Goal: Task Accomplishment & Management: Use online tool/utility

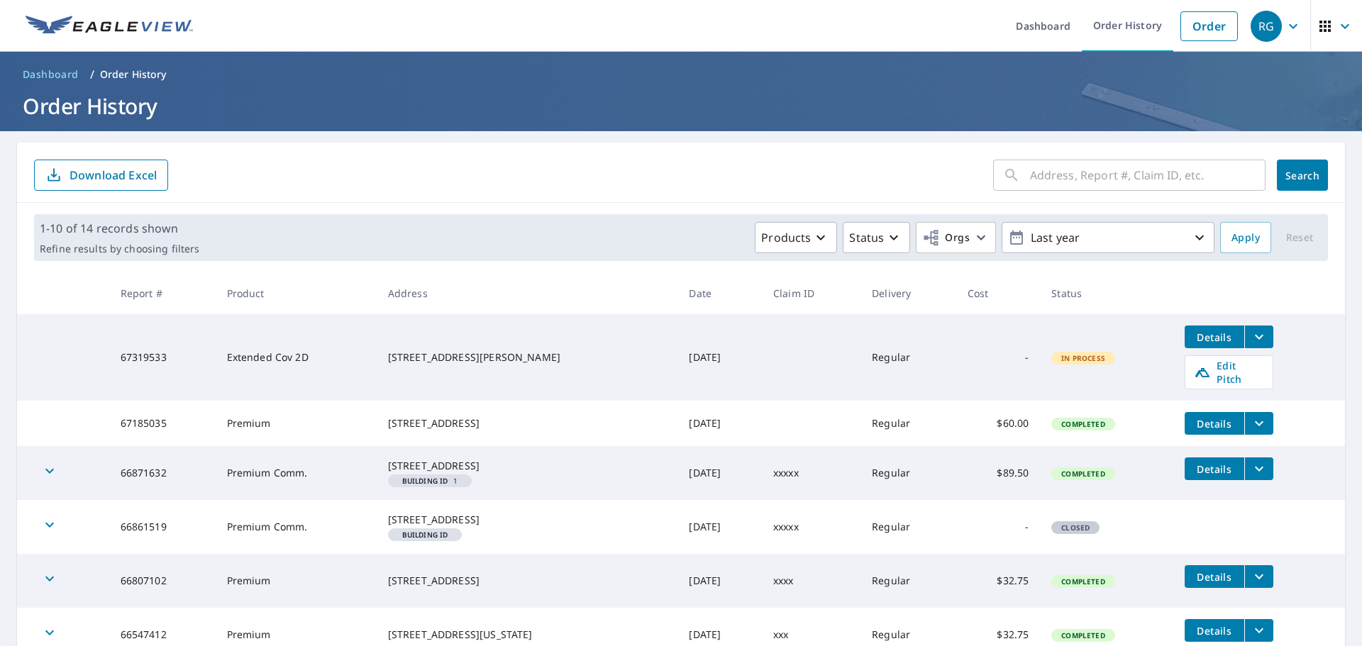
click at [1094, 358] on span "In Process" at bounding box center [1083, 358] width 61 height 10
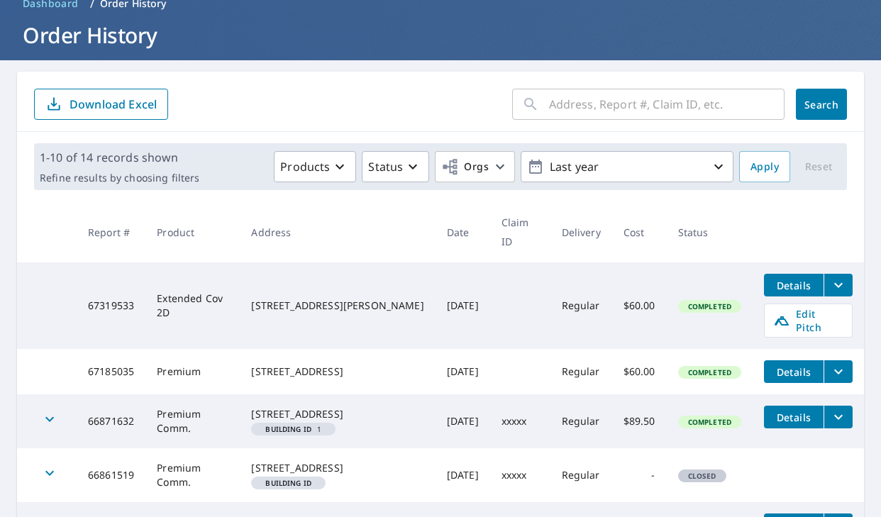
scroll to position [142, 0]
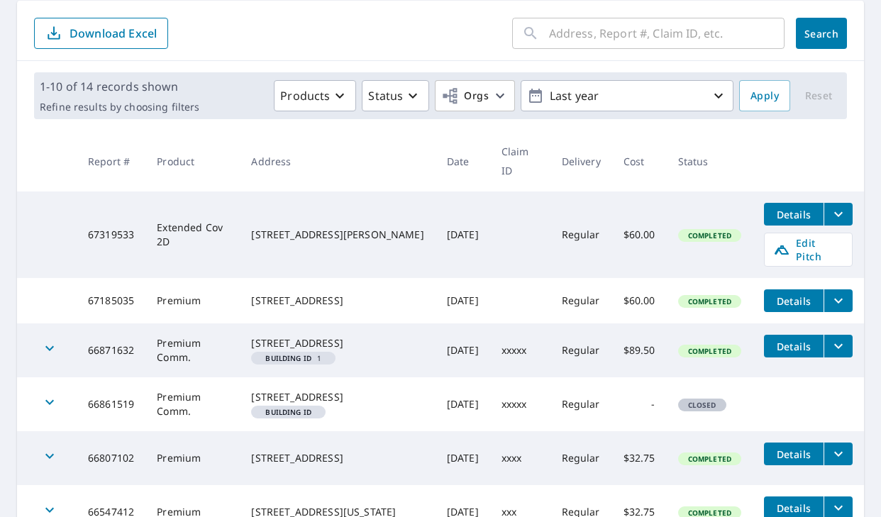
click at [778, 217] on span "Details" at bounding box center [794, 214] width 43 height 13
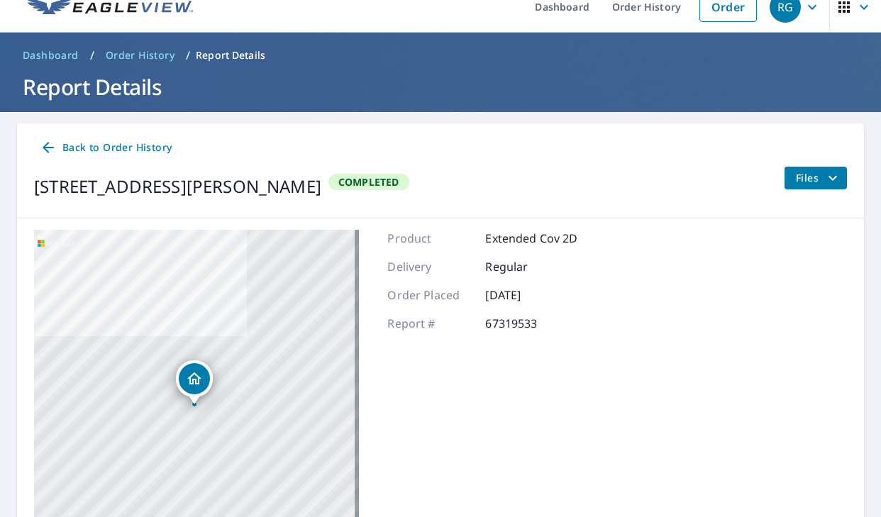
scroll to position [18, 0]
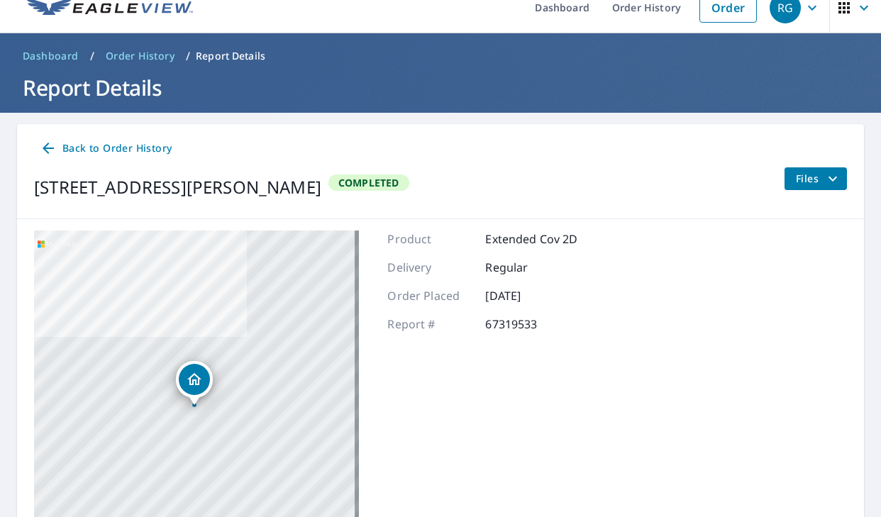
click at [48, 146] on icon at bounding box center [48, 148] width 17 height 17
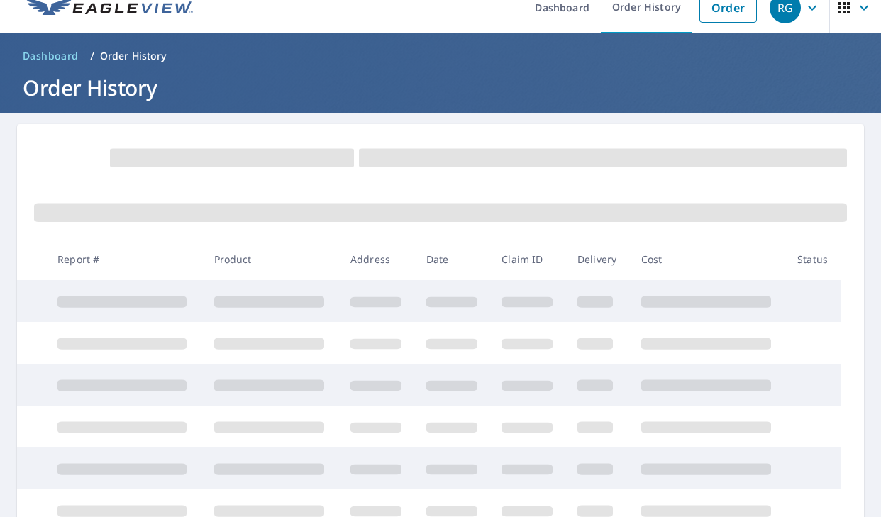
click at [685, 238] on div at bounding box center [440, 211] width 847 height 54
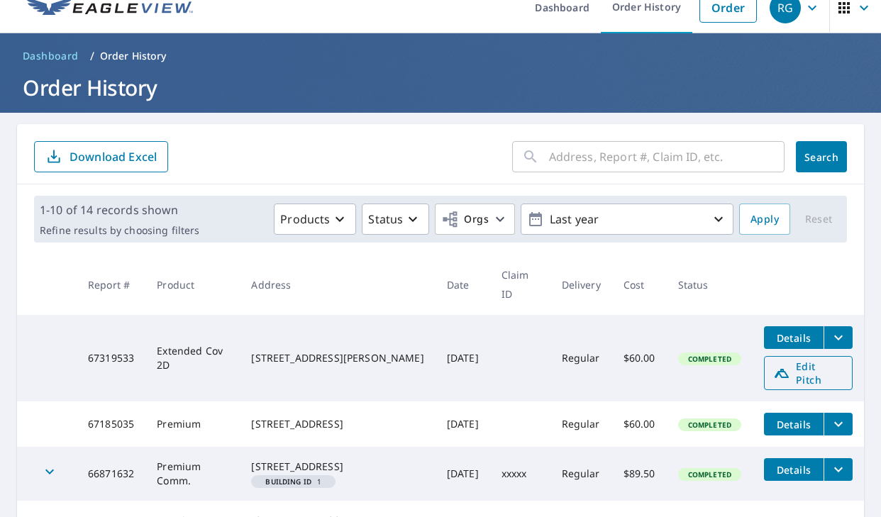
click at [790, 376] on span "Edit Pitch" at bounding box center [808, 373] width 70 height 27
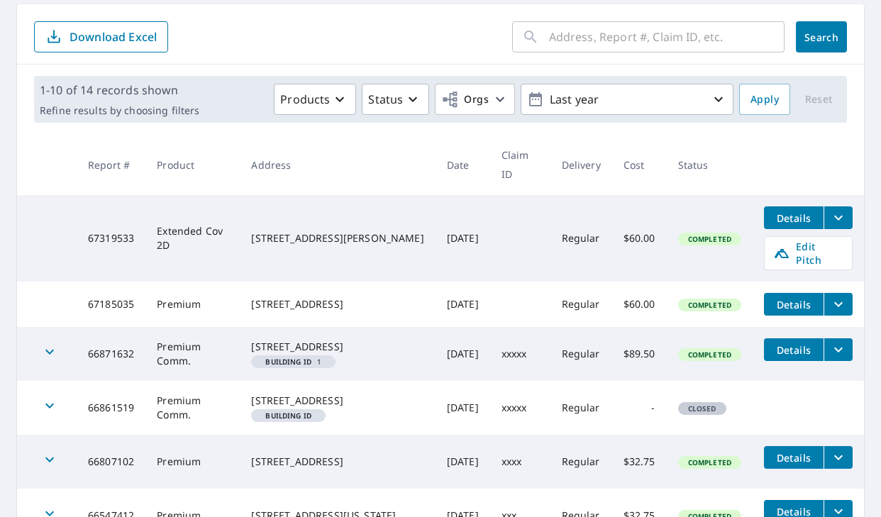
scroll to position [160, 0]
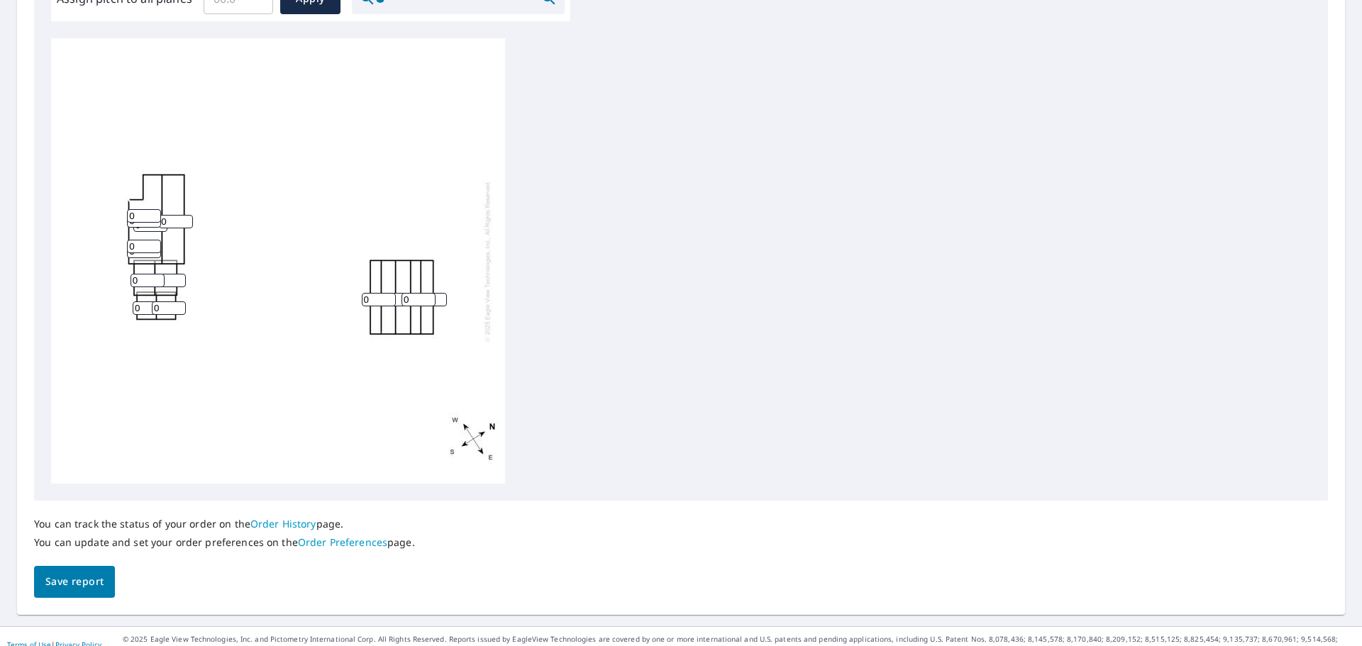
scroll to position [485, 0]
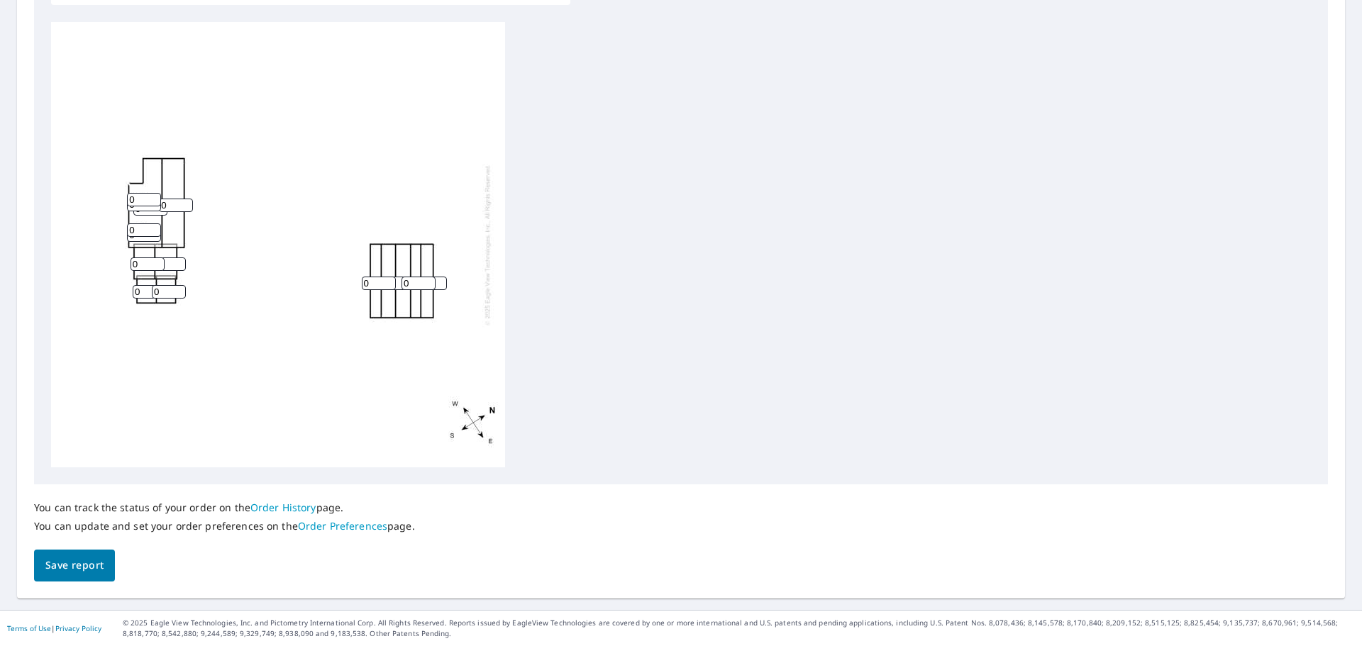
click at [138, 196] on input "0" at bounding box center [144, 199] width 34 height 13
click at [153, 195] on input "1" at bounding box center [144, 199] width 34 height 13
click at [153, 195] on input "2" at bounding box center [144, 199] width 34 height 13
click at [153, 195] on input "3" at bounding box center [144, 199] width 34 height 13
click at [153, 195] on input "4" at bounding box center [144, 199] width 34 height 13
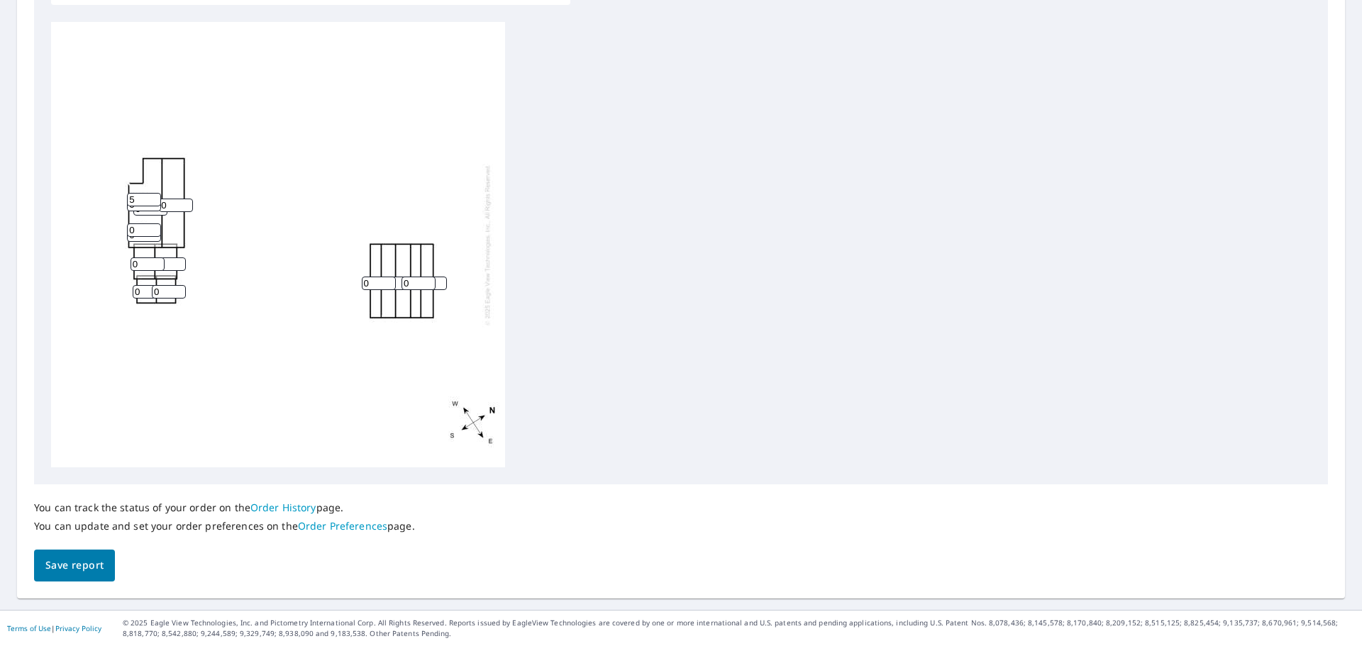
click at [153, 195] on input "5" at bounding box center [144, 199] width 34 height 13
click at [153, 195] on input "6" at bounding box center [144, 199] width 34 height 13
click at [153, 195] on input "7" at bounding box center [144, 199] width 34 height 13
click at [153, 195] on input "8" at bounding box center [144, 199] width 34 height 13
click at [153, 195] on input "9" at bounding box center [144, 199] width 34 height 13
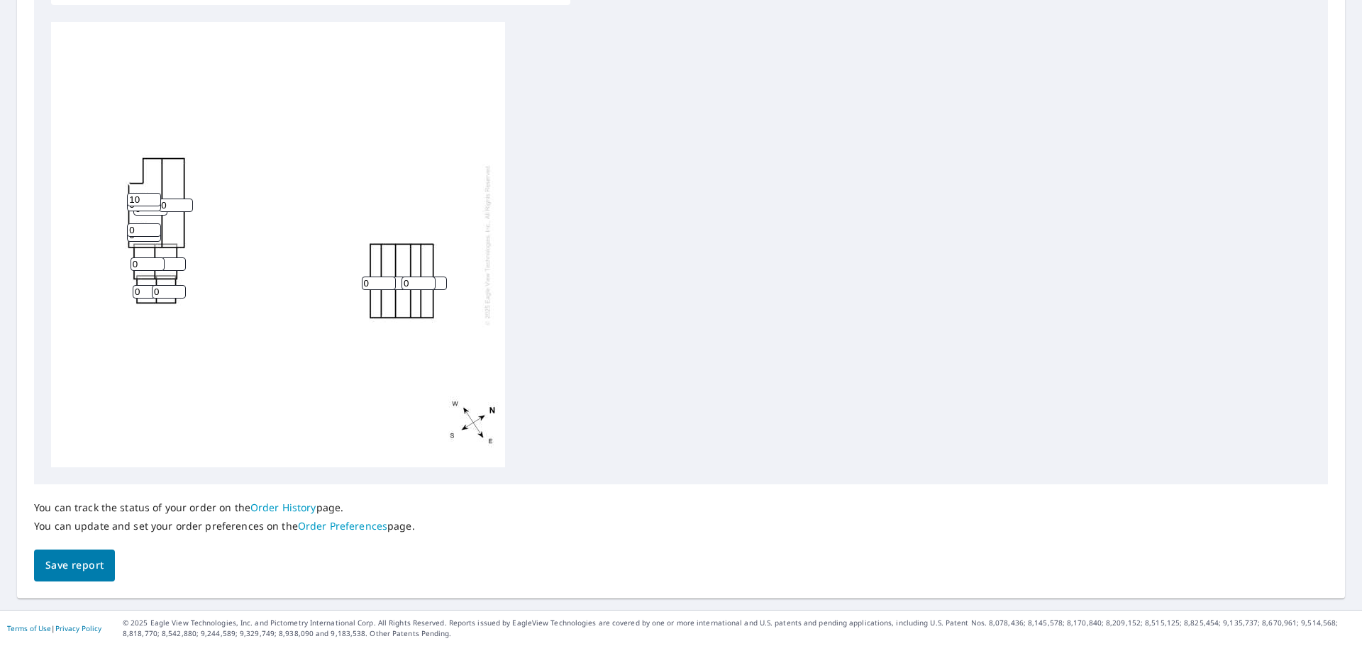
click at [153, 195] on input "10" at bounding box center [144, 199] width 34 height 13
click at [153, 195] on input "11" at bounding box center [144, 199] width 34 height 13
type input "12"
click at [153, 195] on input "12" at bounding box center [144, 199] width 34 height 13
click at [235, 221] on div "0 0 0 0 0 0 0 0 0 0 0 0 12 0 0" at bounding box center [278, 245] width 454 height 446
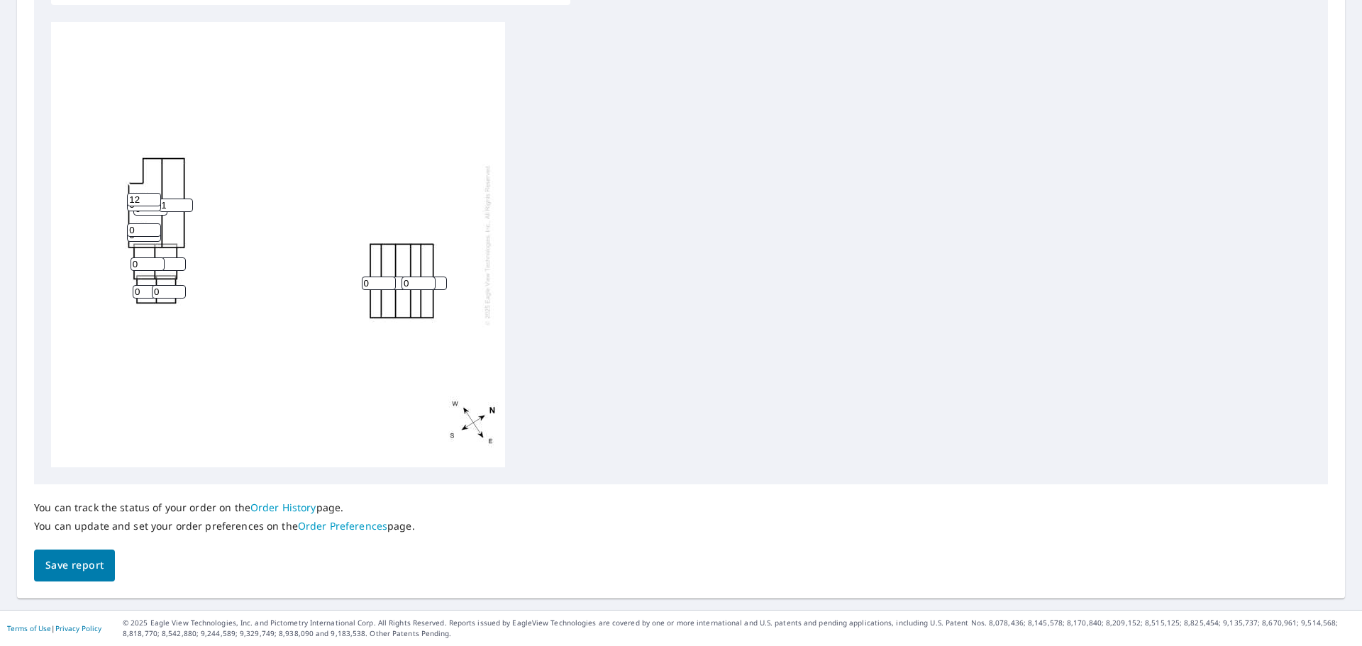
click at [187, 199] on input "1" at bounding box center [176, 205] width 34 height 13
click at [187, 199] on input "2" at bounding box center [176, 205] width 34 height 13
click at [187, 199] on input "3" at bounding box center [176, 205] width 34 height 13
click at [187, 199] on input "4" at bounding box center [176, 205] width 34 height 13
type input "5"
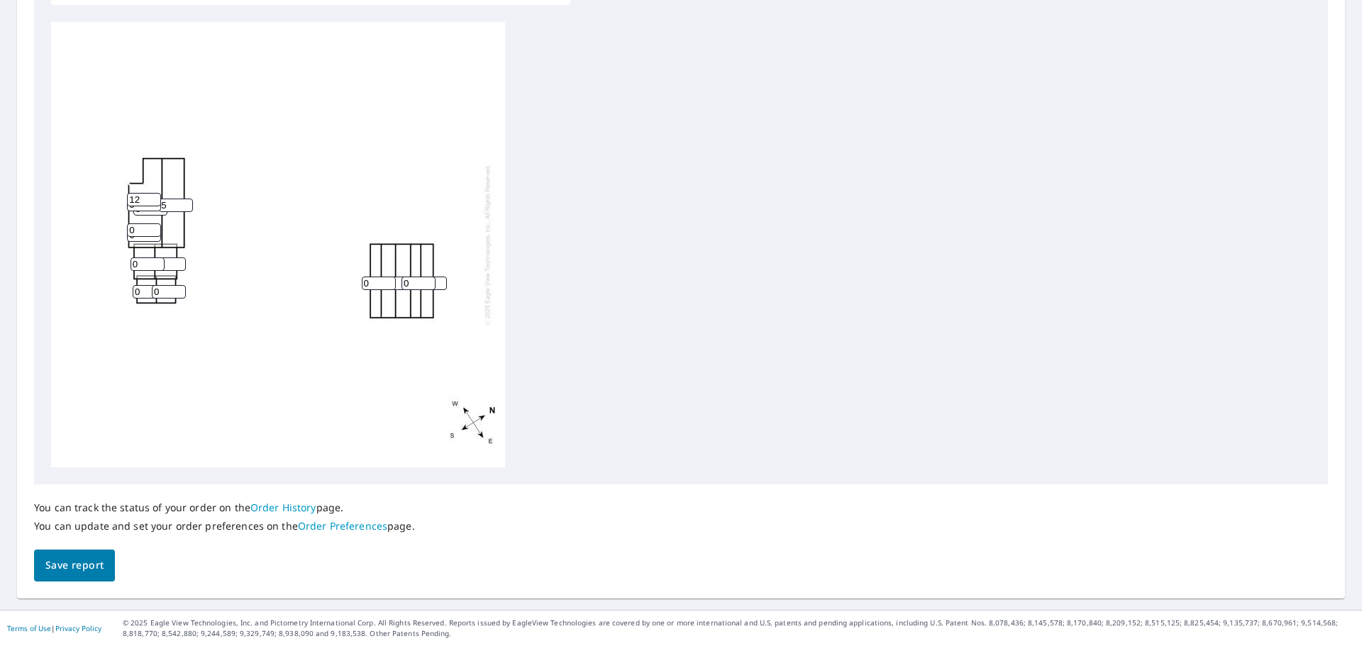
click at [187, 199] on input "5" at bounding box center [176, 205] width 34 height 13
click at [209, 226] on div "0 5 0 0 0 0 0 0 0 0 0 0 12 0 0" at bounding box center [278, 245] width 454 height 446
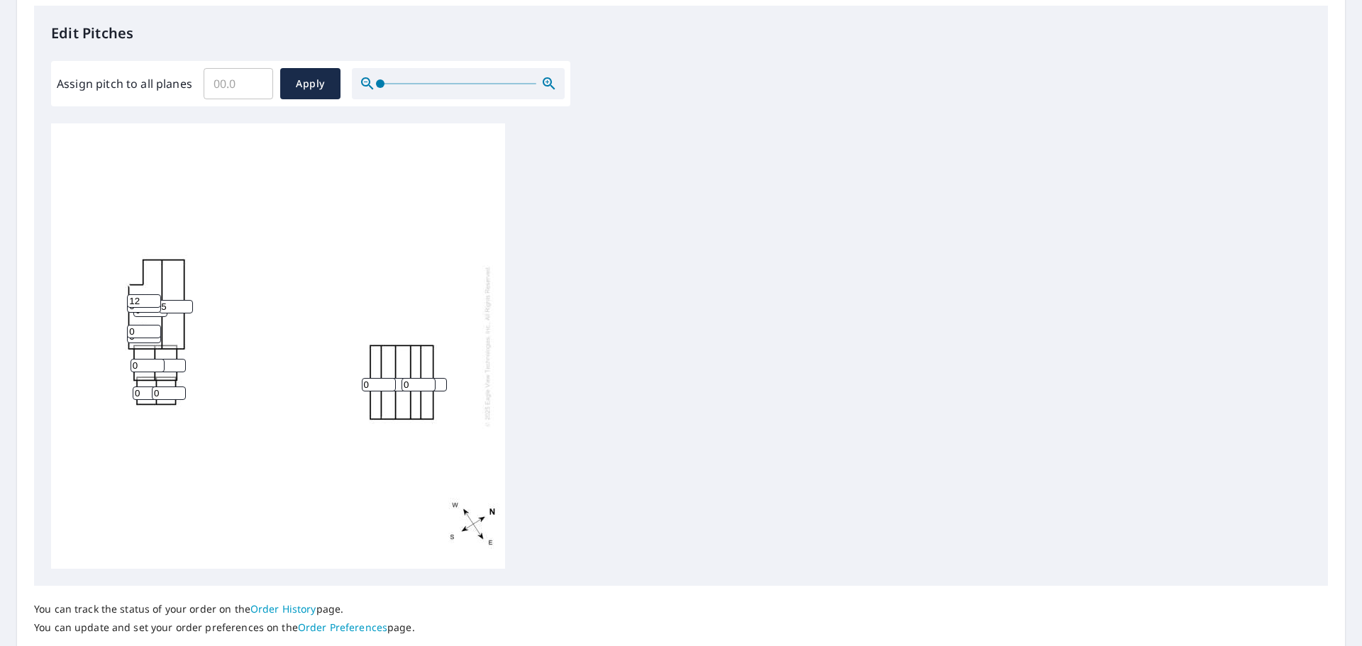
scroll to position [343, 0]
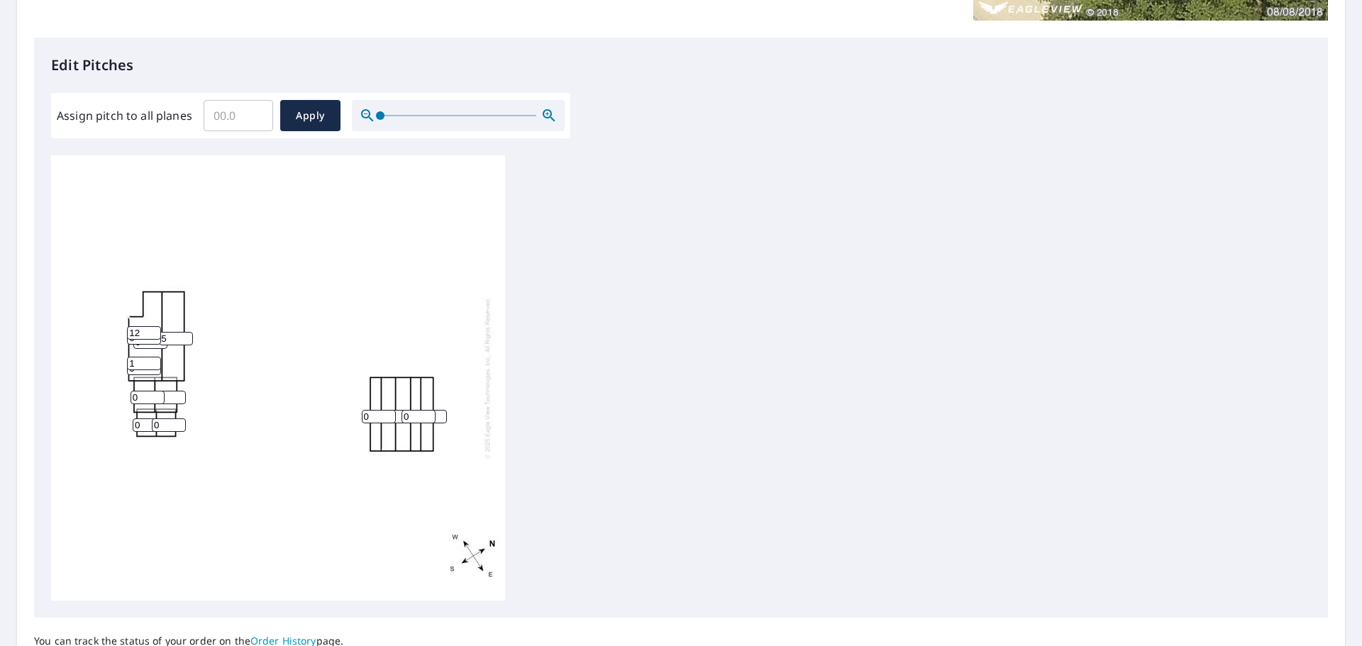
click at [151, 368] on input "1" at bounding box center [144, 363] width 34 height 13
click at [151, 368] on input "2" at bounding box center [144, 363] width 34 height 13
click at [151, 368] on input "3" at bounding box center [144, 363] width 34 height 13
click at [151, 368] on input "4" at bounding box center [144, 363] width 34 height 13
click at [151, 368] on input "5" at bounding box center [144, 363] width 34 height 13
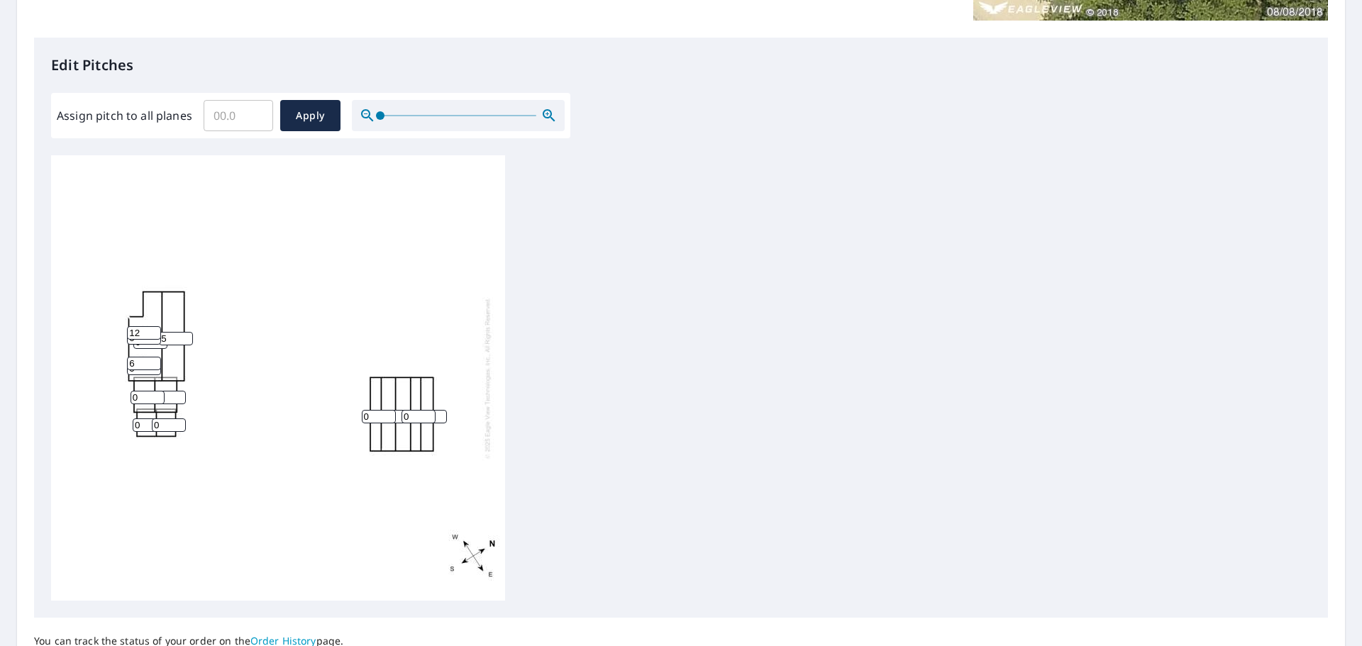
click at [151, 368] on input "6" at bounding box center [144, 363] width 34 height 13
click at [151, 368] on input "7" at bounding box center [144, 363] width 34 height 13
click at [151, 368] on input "8" at bounding box center [144, 363] width 34 height 13
click at [151, 368] on input "9" at bounding box center [144, 363] width 34 height 13
click at [151, 368] on input "10" at bounding box center [144, 363] width 34 height 13
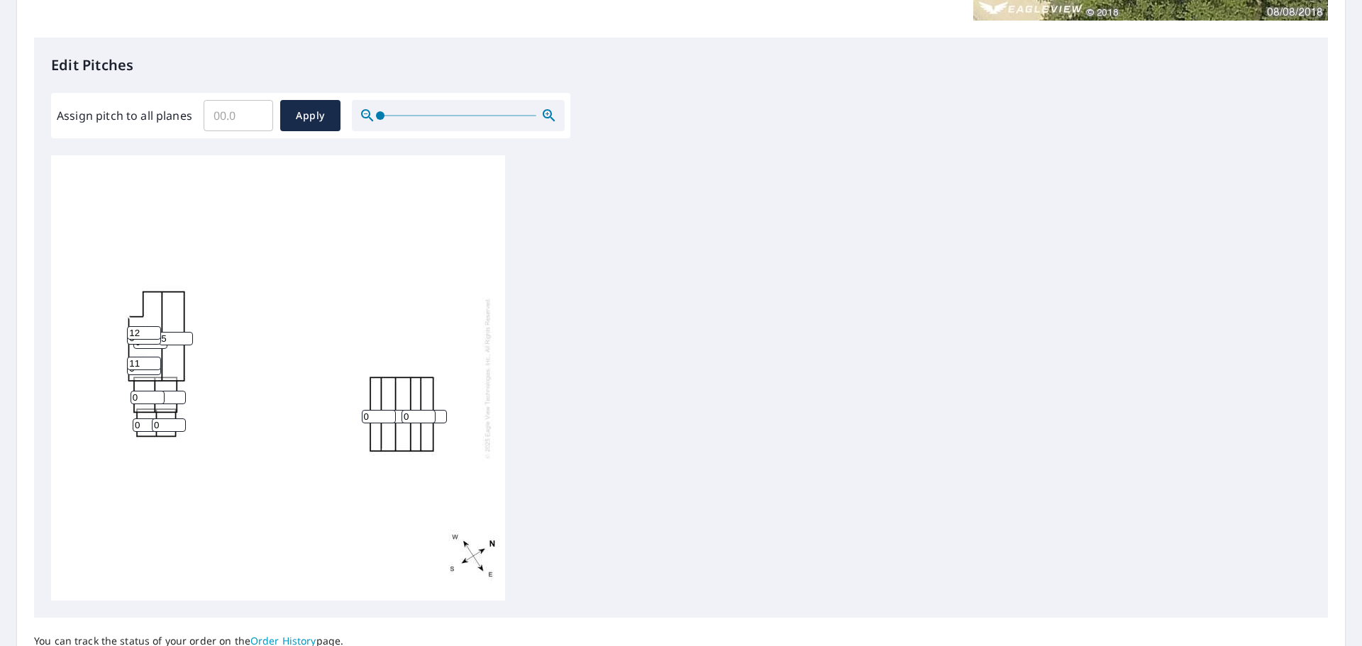
click at [151, 368] on input "11" at bounding box center [144, 363] width 34 height 13
type input "12"
click at [151, 368] on input "12" at bounding box center [144, 363] width 34 height 13
click at [242, 386] on div "0 5 0 0 0 0 0 0 0 0 0 0 12 0 12" at bounding box center [278, 378] width 454 height 446
click at [158, 399] on input "1" at bounding box center [148, 397] width 34 height 13
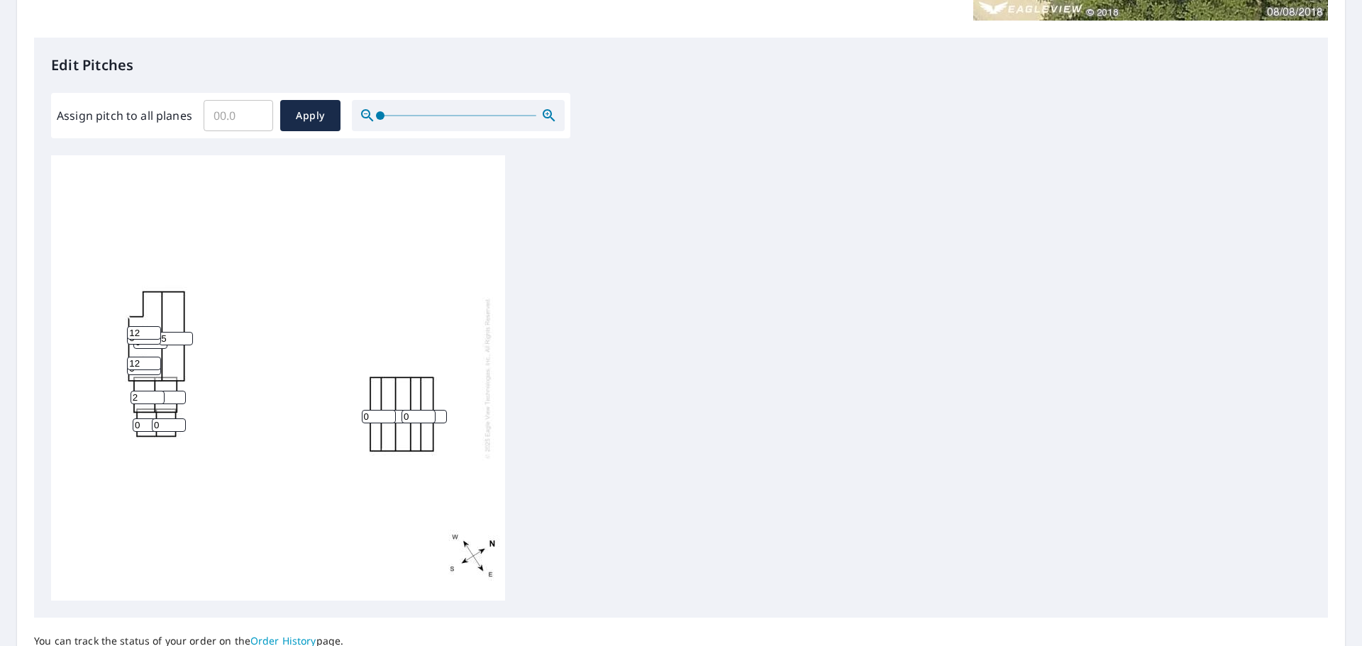
click at [158, 399] on input "2" at bounding box center [148, 397] width 34 height 13
click at [158, 399] on input "3" at bounding box center [148, 397] width 34 height 13
click at [158, 399] on input "4" at bounding box center [148, 397] width 34 height 13
click at [158, 399] on input "5" at bounding box center [148, 397] width 34 height 13
type input "6"
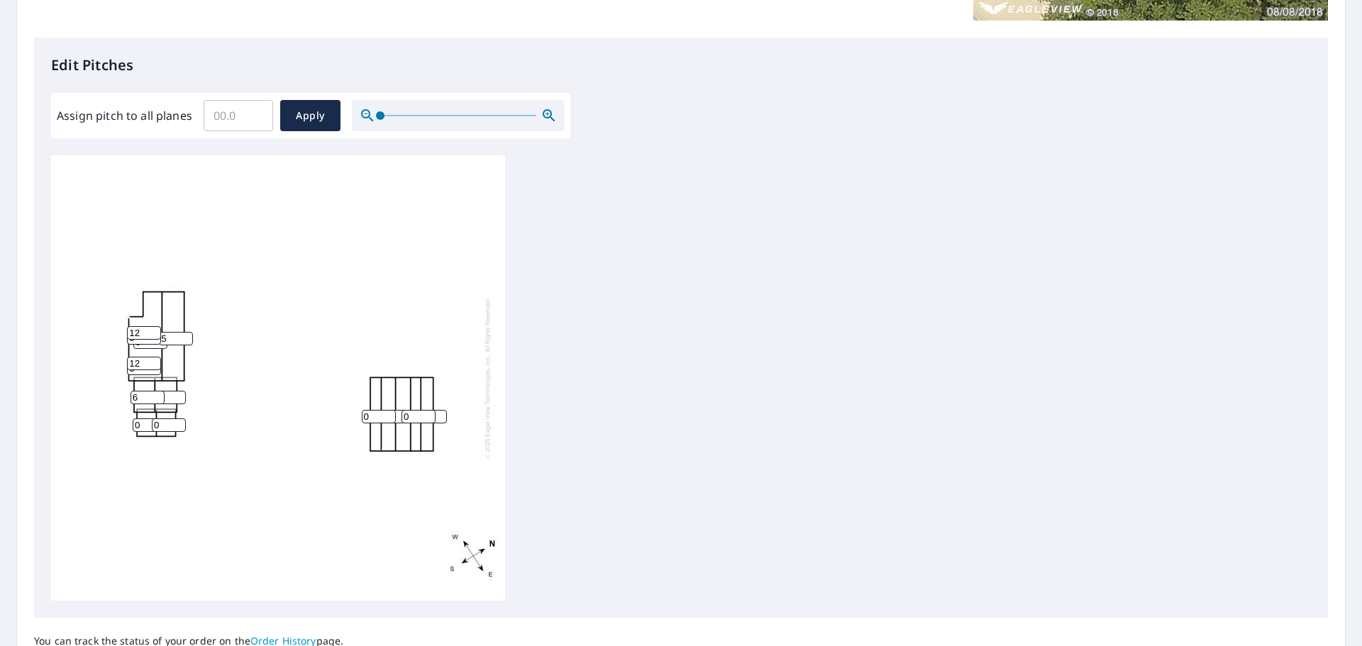
click at [159, 399] on input "6" at bounding box center [148, 397] width 34 height 13
click at [228, 406] on div "0 5 0 0 0 0 0 0 6 0 0 0 12 0 12" at bounding box center [278, 378] width 454 height 446
click at [177, 425] on input "1" at bounding box center [169, 425] width 34 height 13
click at [177, 425] on input "2" at bounding box center [169, 425] width 34 height 13
click at [177, 425] on input "3" at bounding box center [169, 425] width 34 height 13
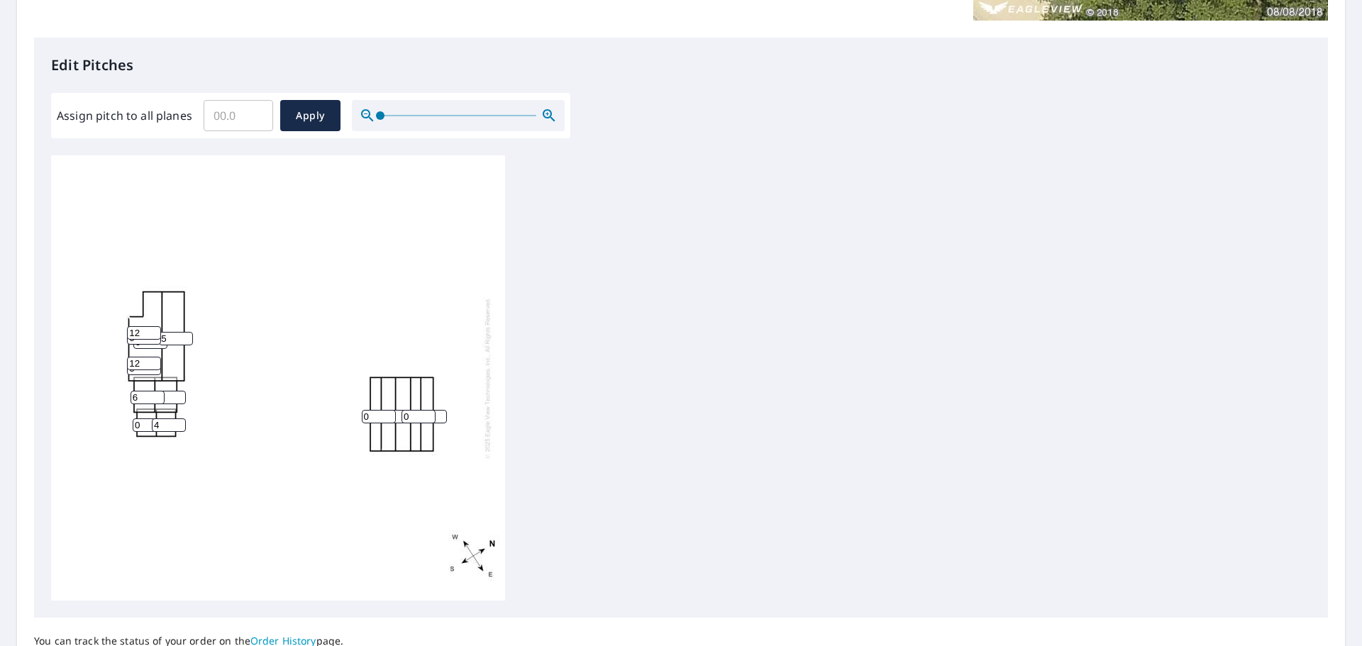
click at [177, 425] on input "4" at bounding box center [169, 425] width 34 height 13
click at [177, 425] on input "5" at bounding box center [169, 425] width 34 height 13
type input "6"
click at [177, 425] on input "6" at bounding box center [169, 425] width 34 height 13
click at [236, 412] on div "0 5 0 0 0 0 0 0 6 0 6 0 12 0 12" at bounding box center [278, 378] width 454 height 446
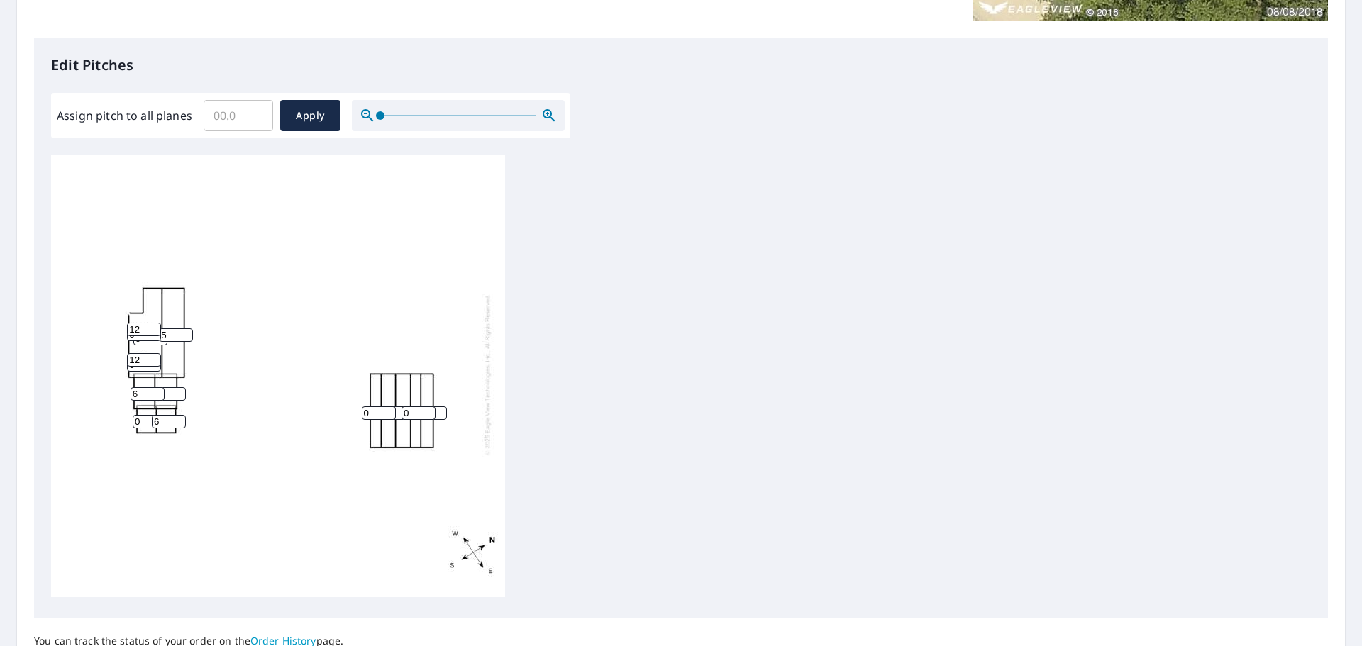
scroll to position [15, 0]
click at [387, 407] on input "1" at bounding box center [379, 413] width 34 height 13
click at [387, 407] on input "2" at bounding box center [379, 413] width 34 height 13
click at [387, 407] on input "5" at bounding box center [379, 413] width 34 height 13
click at [387, 407] on input "6" at bounding box center [379, 413] width 34 height 13
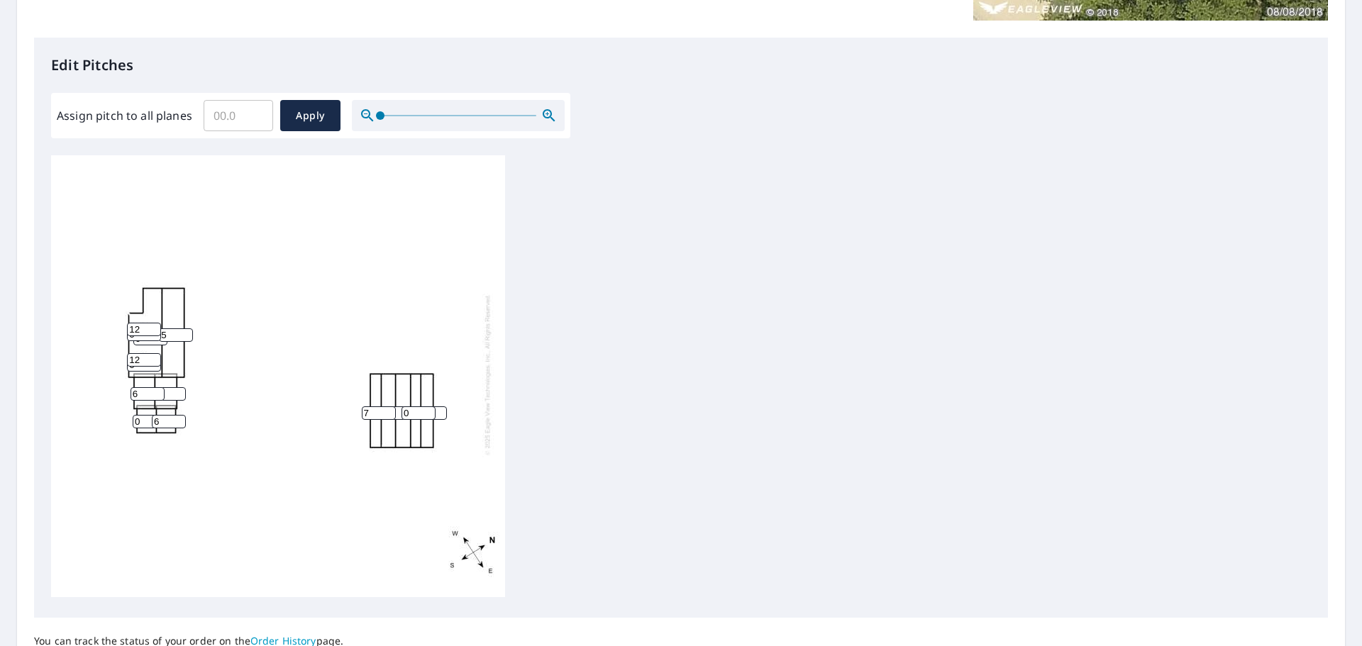
click at [387, 407] on input "7" at bounding box center [379, 413] width 34 height 13
type input "8"
click at [387, 407] on input "8" at bounding box center [379, 413] width 34 height 13
click at [347, 460] on div "0 5 0 0 0 8 0 0 6 0 6 0 12 0 12" at bounding box center [278, 375] width 454 height 446
click at [430, 407] on input "1" at bounding box center [419, 413] width 34 height 13
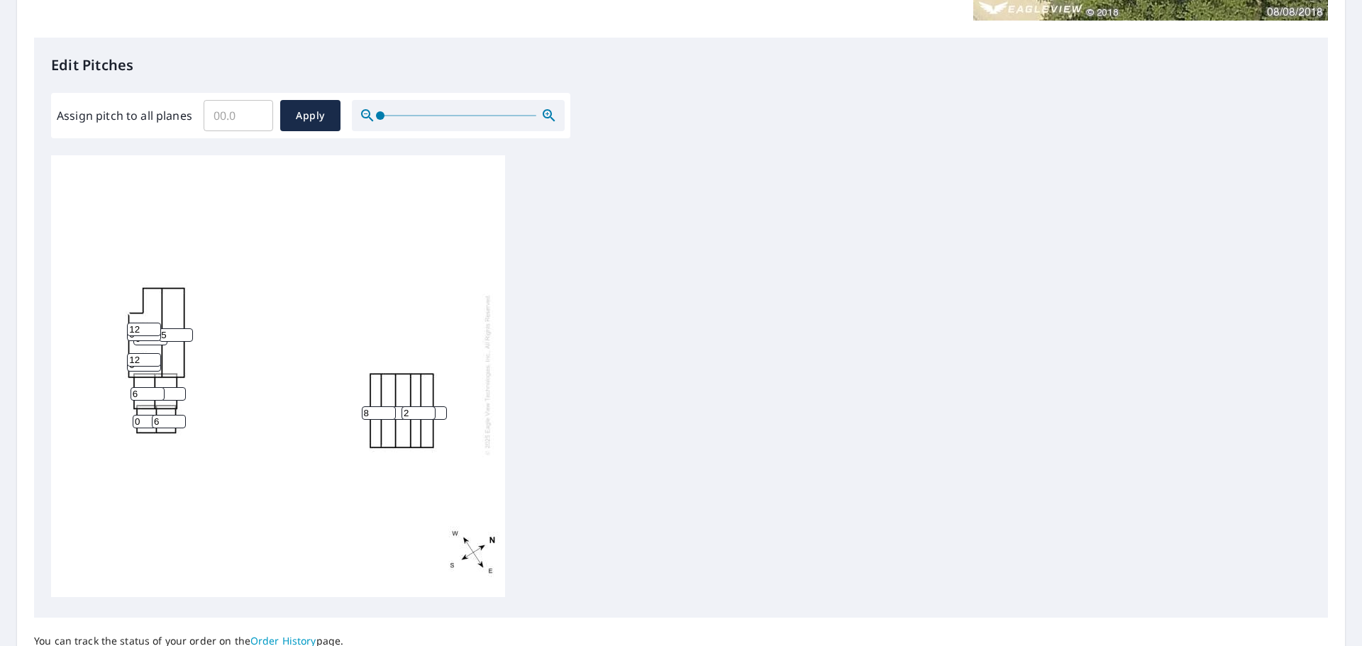
click at [430, 407] on input "2" at bounding box center [419, 413] width 34 height 13
click at [430, 407] on input "3" at bounding box center [419, 413] width 34 height 13
click at [430, 407] on input "4" at bounding box center [419, 413] width 34 height 13
click at [430, 407] on input "5" at bounding box center [419, 413] width 34 height 13
click at [430, 407] on input "6" at bounding box center [419, 413] width 34 height 13
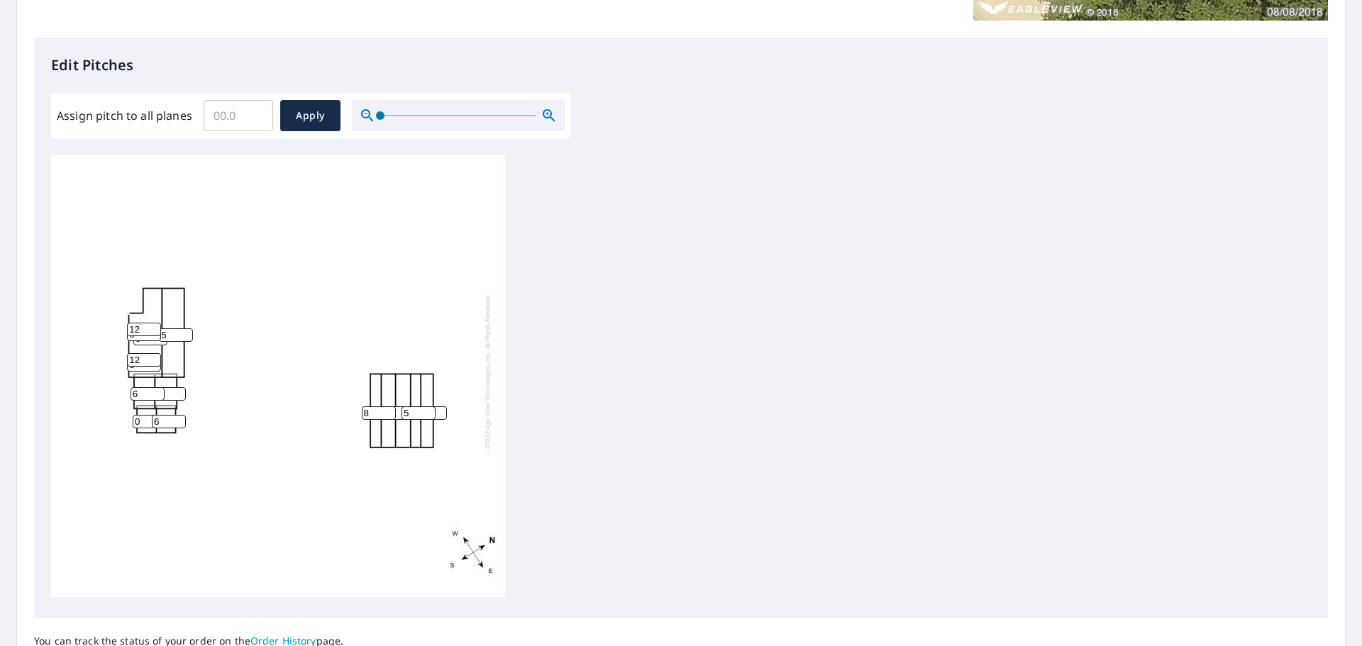
click at [429, 414] on input "5" at bounding box center [419, 413] width 34 height 13
click at [429, 407] on input "6" at bounding box center [419, 413] width 34 height 13
click at [429, 407] on input "7" at bounding box center [419, 413] width 34 height 13
type input "8"
click at [429, 407] on input "8" at bounding box center [419, 413] width 34 height 13
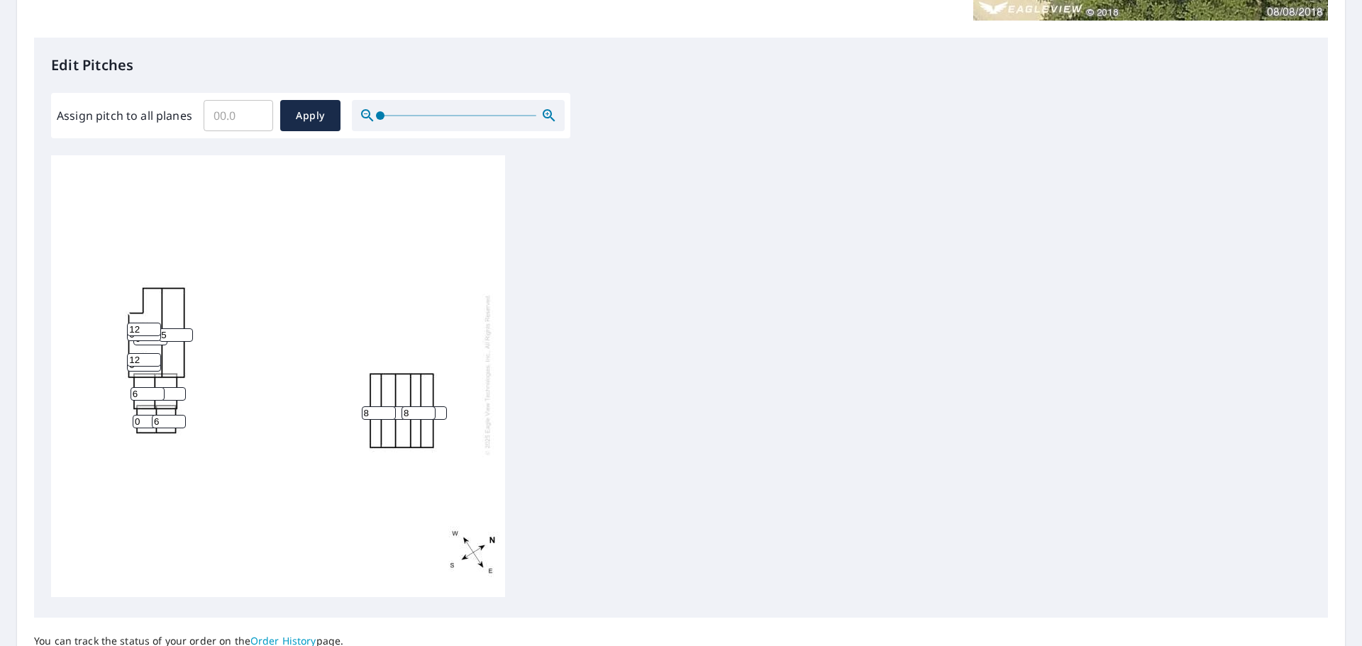
click at [397, 472] on div "0 5 0 0 0 8 0 8 6 0 6 0 12 0 12" at bounding box center [278, 375] width 454 height 446
click at [145, 419] on input "0" at bounding box center [150, 421] width 34 height 13
drag, startPoint x: 145, startPoint y: 414, endPoint x: 132, endPoint y: 412, distance: 12.9
click at [132, 412] on div "0 5 0 0 0 8 0 8 6 0 6 0 12 0 12" at bounding box center [278, 375] width 454 height 446
type input "6"
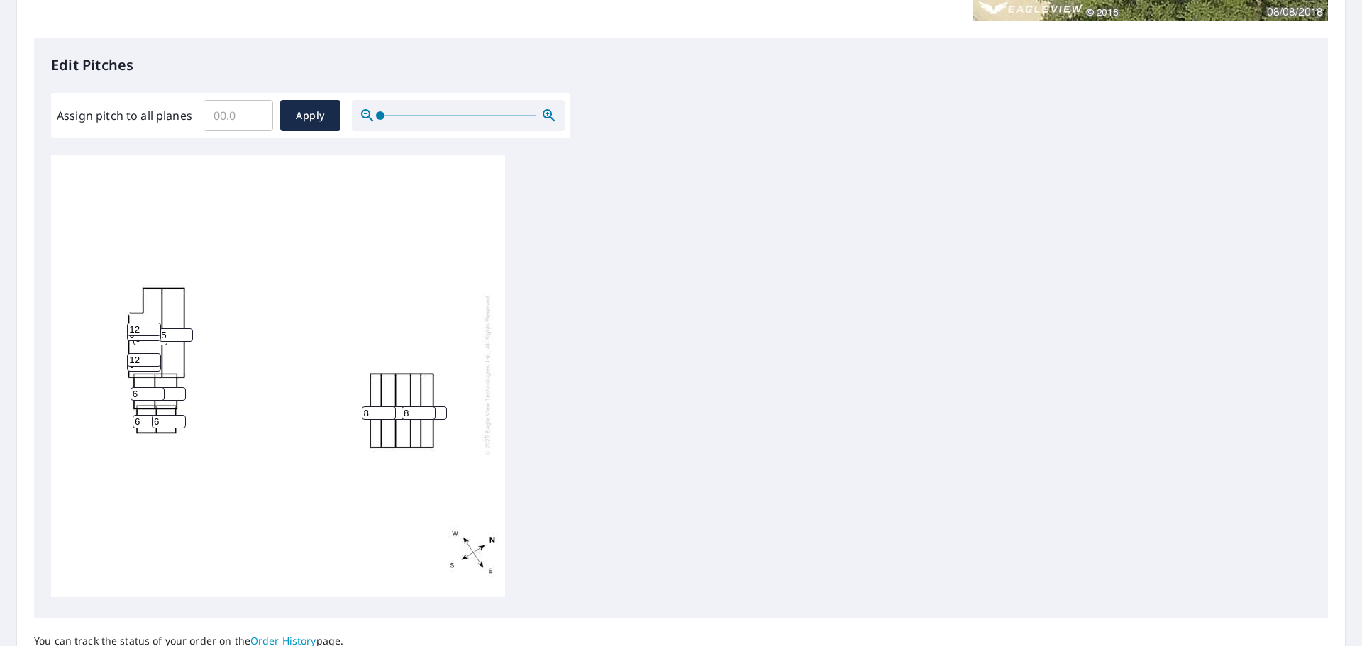
drag, startPoint x: 226, startPoint y: 431, endPoint x: 211, endPoint y: 398, distance: 36.5
click at [226, 431] on div "0 5 0 0 0 8 0 8 6 6 6 0 12 0 12" at bounding box center [278, 375] width 454 height 446
click at [176, 387] on input "1" at bounding box center [169, 393] width 34 height 13
click at [176, 387] on input "2" at bounding box center [169, 393] width 34 height 13
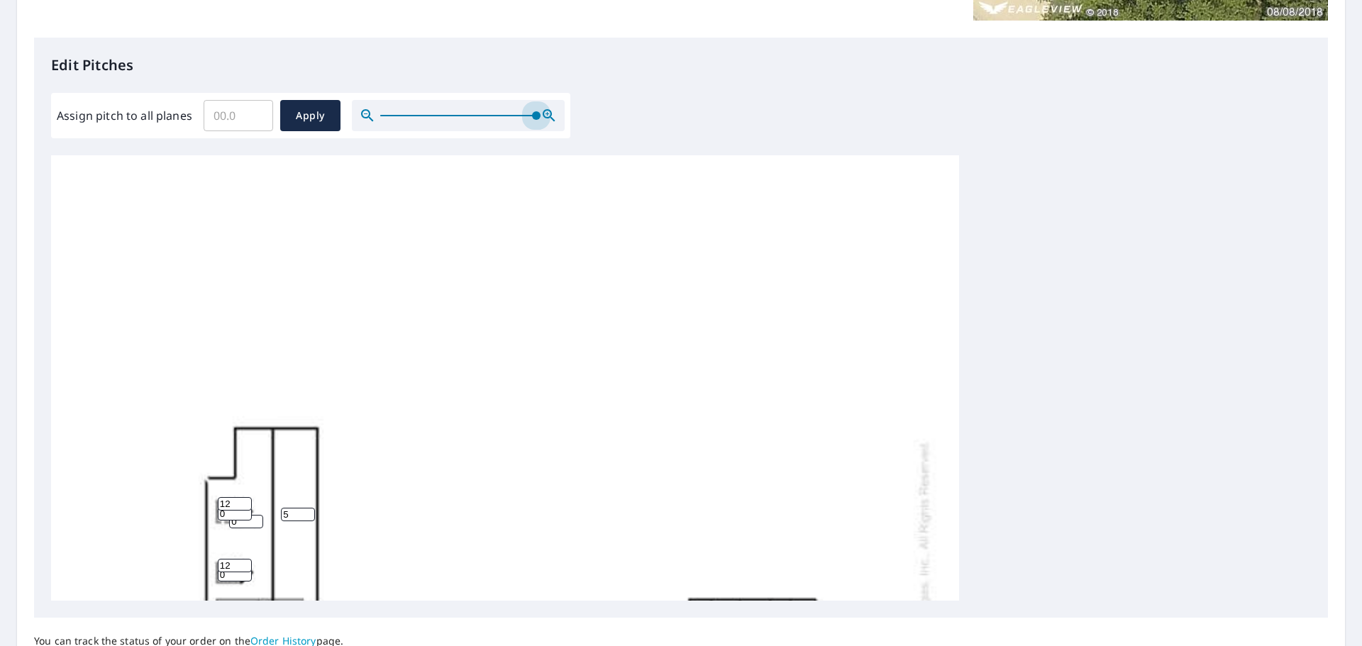
drag, startPoint x: 385, startPoint y: 118, endPoint x: 595, endPoint y: 126, distance: 210.2
click at [595, 126] on div "Edit Pitches Assign pitch to all planes ​ Apply 0 5 0 0 0 8 2 8 6 6 6 0 12 0 12" at bounding box center [681, 328] width 1294 height 580
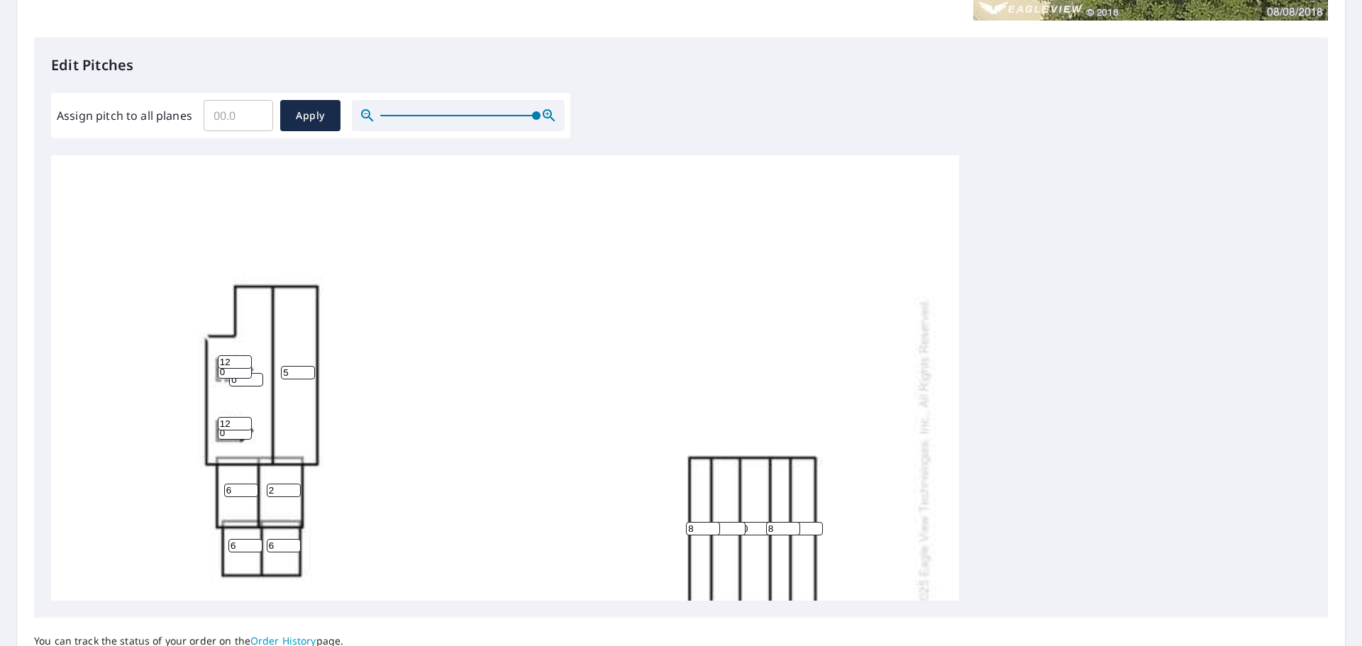
scroll to position [213, 0]
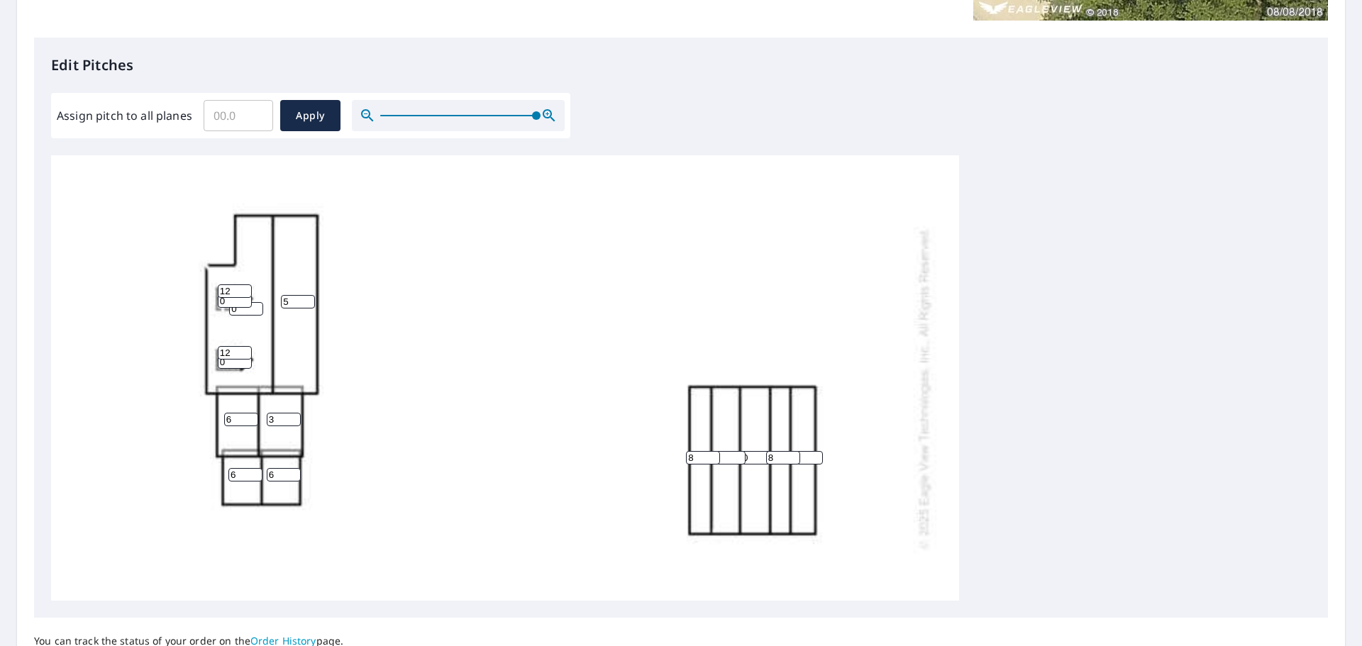
click at [292, 424] on input "3" at bounding box center [284, 419] width 34 height 13
click at [292, 424] on input "4" at bounding box center [284, 419] width 34 height 13
click at [293, 422] on input "8" at bounding box center [284, 419] width 34 height 13
click at [296, 419] on input "9" at bounding box center [284, 419] width 34 height 13
click at [292, 426] on input "8" at bounding box center [284, 419] width 34 height 13
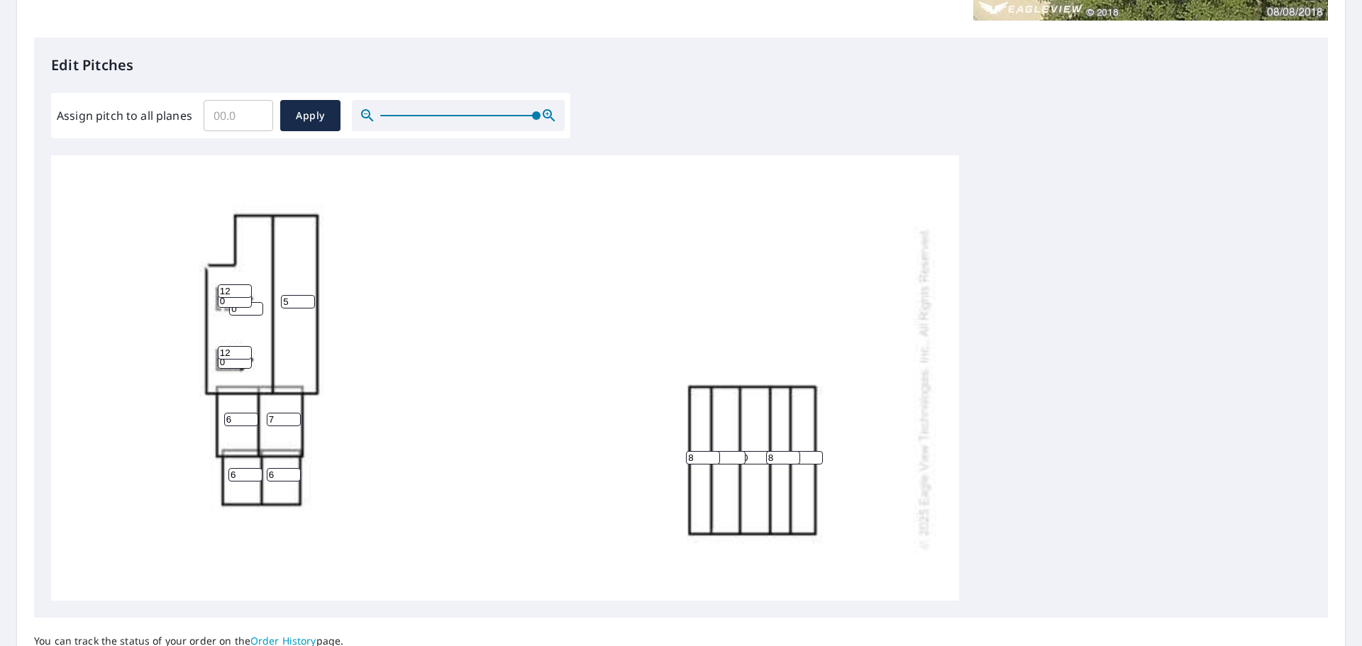
click at [292, 426] on input "7" at bounding box center [284, 419] width 34 height 13
type input "6"
click at [292, 426] on input "6" at bounding box center [284, 419] width 34 height 13
click at [356, 443] on div "0 5 0 0 0 8 6 8 6 6 6 0 12 0 12" at bounding box center [505, 388] width 908 height 891
click at [244, 369] on input "0" at bounding box center [235, 361] width 34 height 13
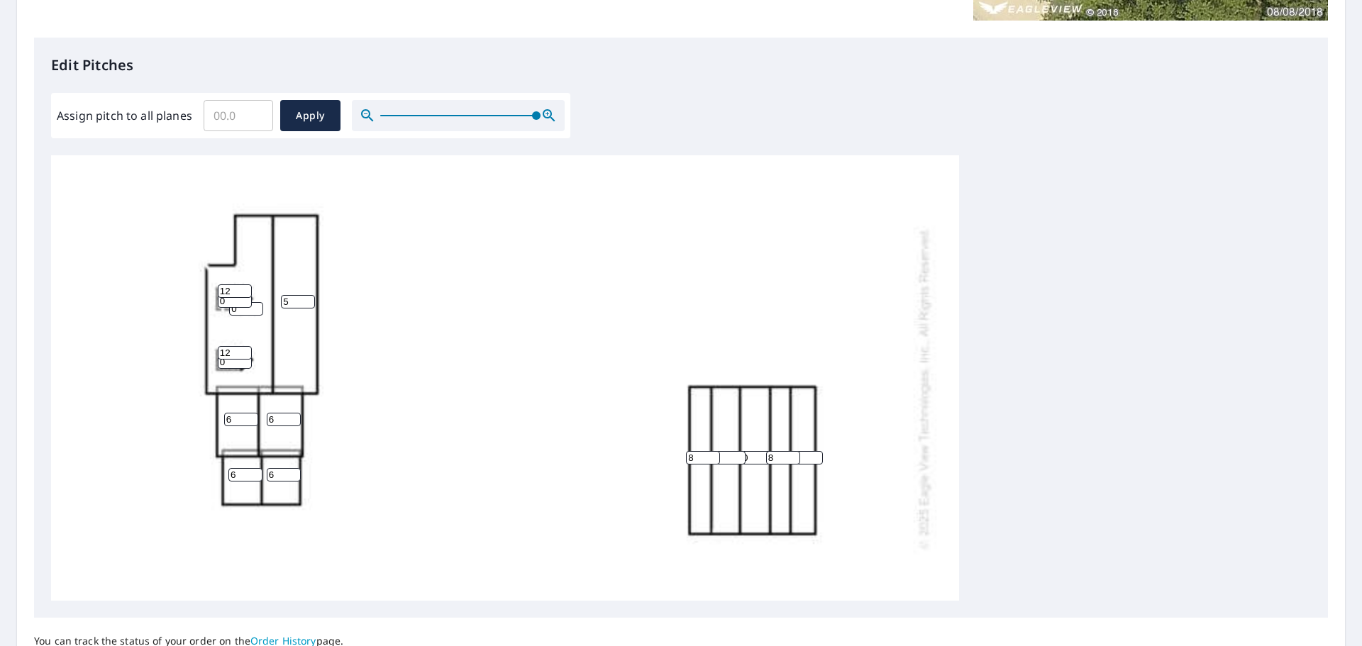
click at [244, 369] on input "0" at bounding box center [235, 361] width 34 height 13
click at [243, 369] on input "0" at bounding box center [235, 361] width 34 height 13
click at [255, 312] on input "1" at bounding box center [246, 308] width 34 height 13
click at [255, 309] on input "2" at bounding box center [246, 308] width 34 height 13
click at [255, 309] on input "3" at bounding box center [246, 308] width 34 height 13
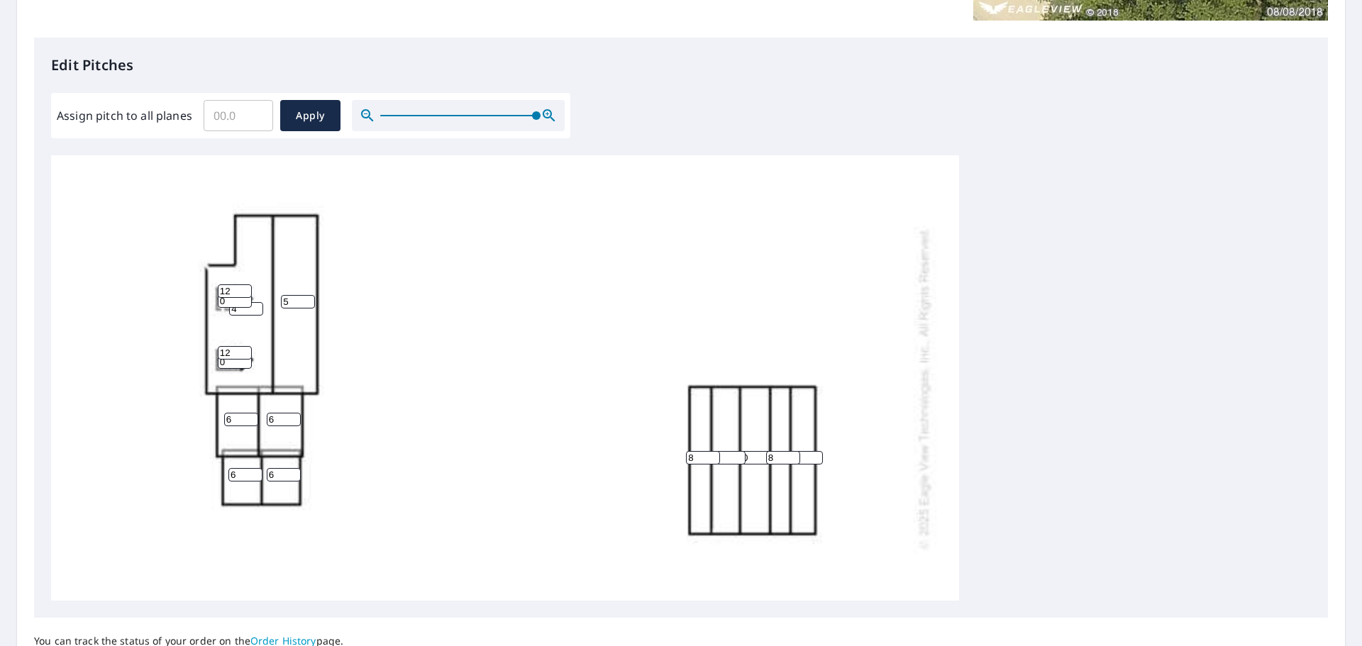
click at [255, 309] on input "4" at bounding box center [246, 308] width 34 height 13
click at [255, 309] on input "5" at bounding box center [246, 308] width 34 height 13
click at [255, 309] on input "6" at bounding box center [246, 308] width 34 height 13
click at [255, 309] on input "7" at bounding box center [246, 308] width 34 height 13
click at [255, 308] on input "8" at bounding box center [246, 308] width 34 height 13
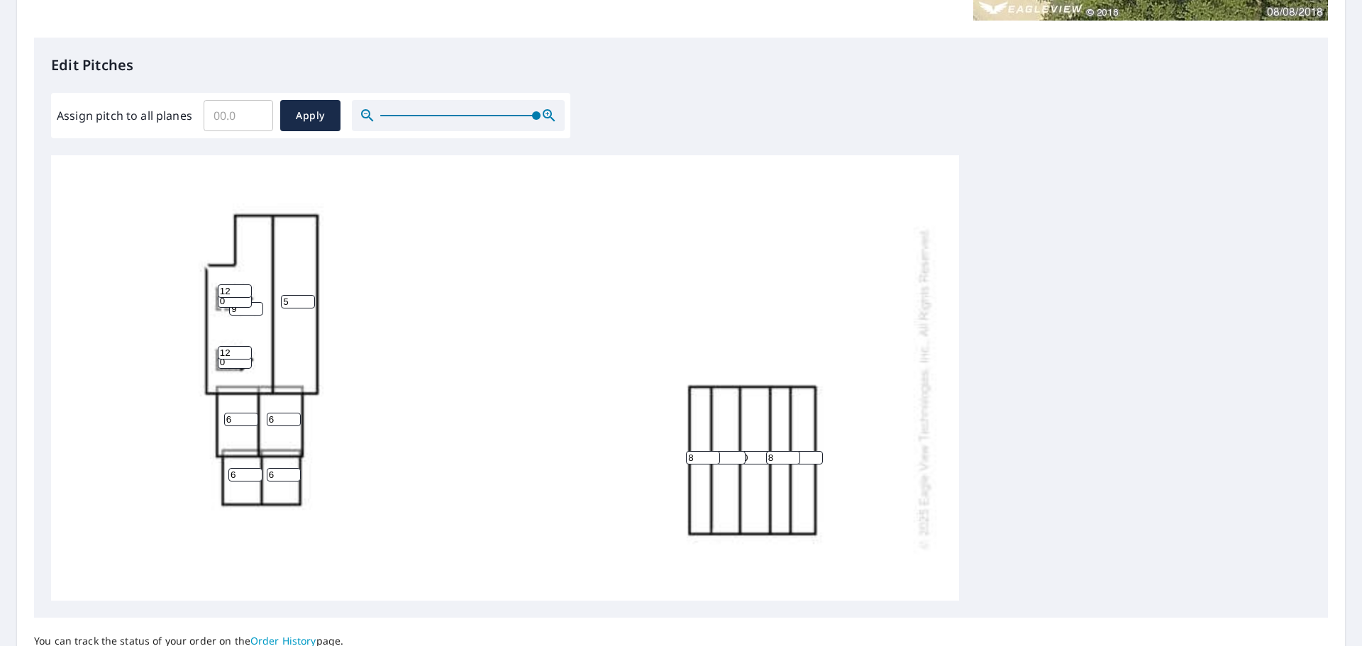
click at [256, 308] on input "9" at bounding box center [246, 308] width 34 height 13
click at [256, 309] on input "10" at bounding box center [246, 308] width 34 height 13
click at [256, 309] on input "11" at bounding box center [246, 308] width 34 height 13
type input "12"
click at [256, 309] on input "12" at bounding box center [246, 308] width 34 height 13
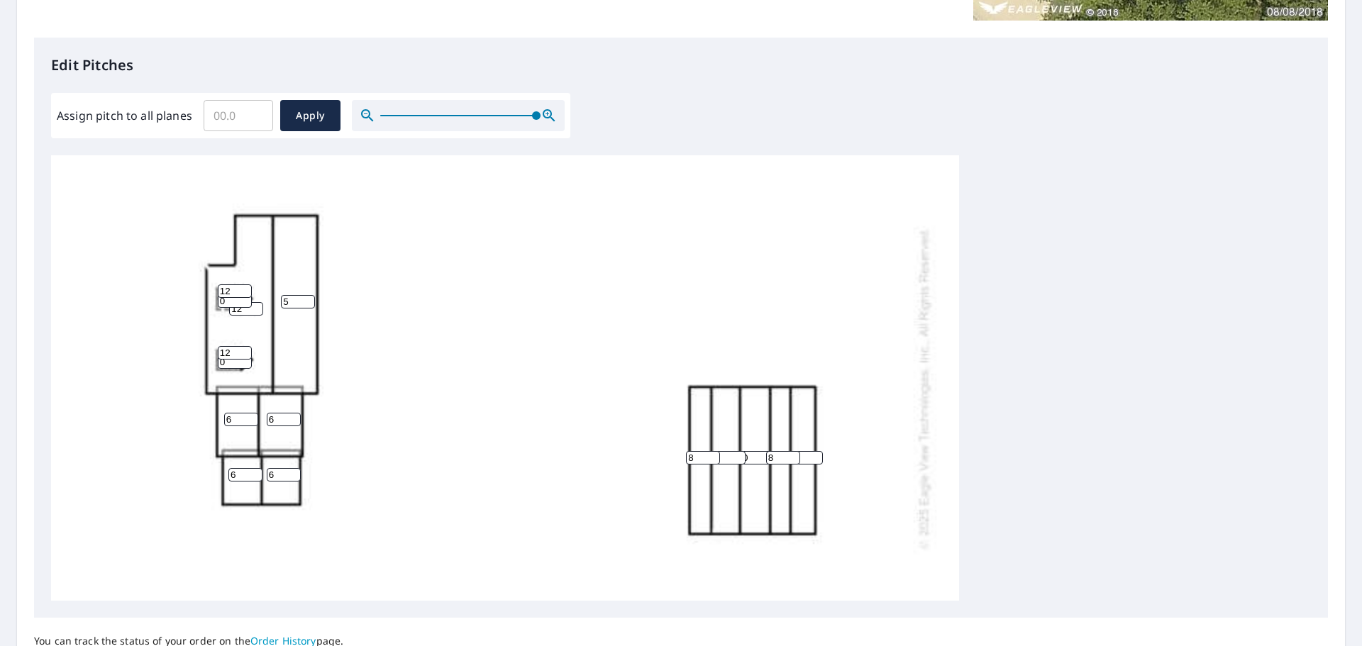
click at [394, 377] on div "12 5 0 0 0 8 6 8 6 6 6 0 12 0 12" at bounding box center [505, 388] width 908 height 891
click at [253, 363] on div "12 5 0 0 0 8 6 8 6 6 6 0 12 0 12" at bounding box center [505, 388] width 908 height 891
click at [237, 353] on input "32" at bounding box center [235, 352] width 34 height 13
drag, startPoint x: 240, startPoint y: 358, endPoint x: 205, endPoint y: 361, distance: 34.9
click at [218, 360] on input "31" at bounding box center [235, 352] width 34 height 13
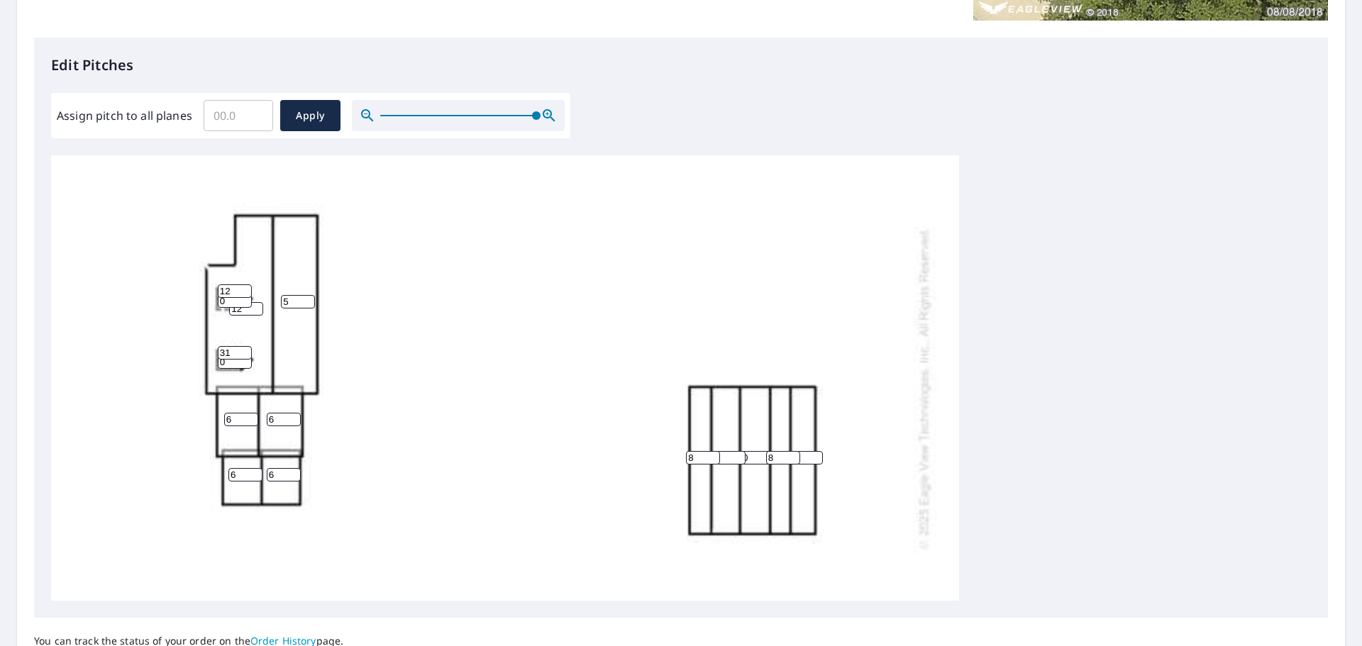
drag, startPoint x: 233, startPoint y: 358, endPoint x: 140, endPoint y: 363, distance: 93.1
click at [144, 365] on div "12 5 0 0 0 8 6 8 6 6 6 0 12 0 31" at bounding box center [505, 388] width 908 height 891
type input "12"
click at [153, 364] on div "12 5 0 0 0 8 6 8 6 6 6 0 12 0 12" at bounding box center [505, 388] width 908 height 891
drag, startPoint x: 235, startPoint y: 374, endPoint x: 148, endPoint y: 354, distance: 88.8
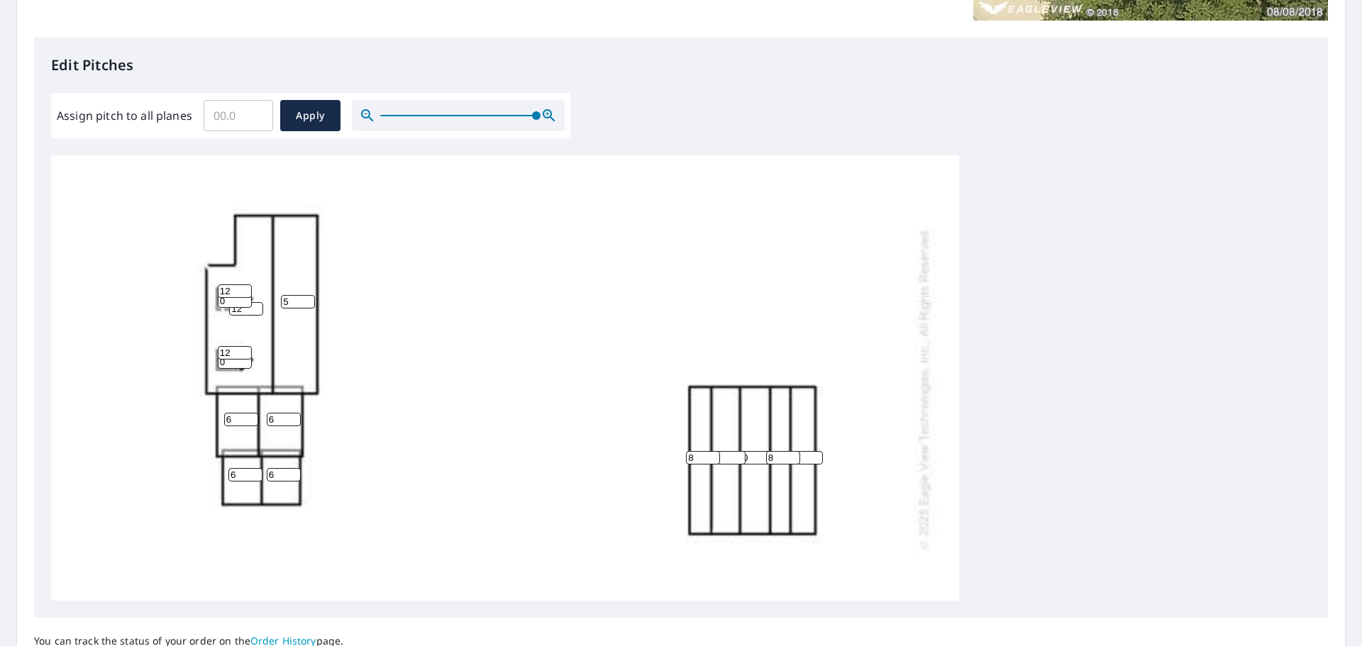
click at [150, 365] on div "12 5 0 0 0 8 6 8 6 6 6 0 12 0 12" at bounding box center [505, 388] width 908 height 891
type input "9"
click at [216, 331] on div "12 5 0 0 0 8 6 8 6 6 6 0 12 9 12" at bounding box center [505, 388] width 908 height 891
click at [228, 308] on input "0" at bounding box center [235, 300] width 34 height 13
type input "0"
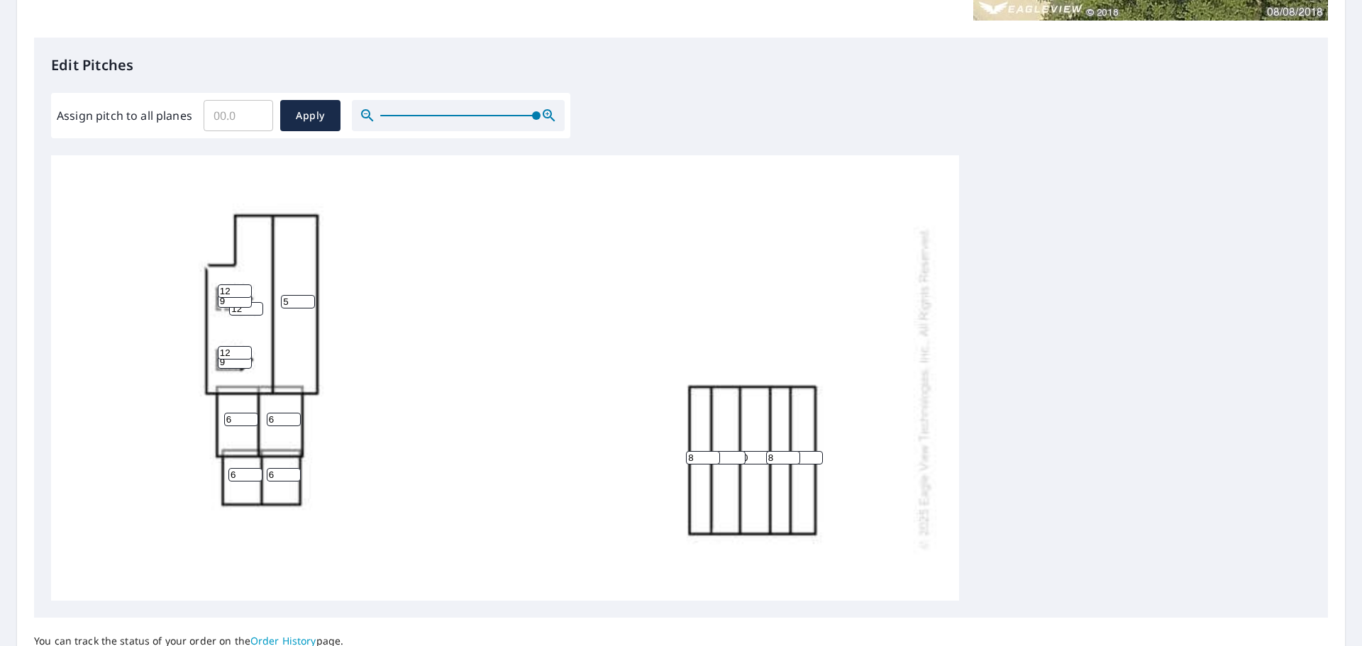
type input "9"
click at [446, 424] on div "12 5 0 0 0 8 6 8 6 6 6 9 12 9 12" at bounding box center [505, 388] width 908 height 891
type input "1"
click at [737, 460] on input "1" at bounding box center [729, 457] width 34 height 13
type input "9"
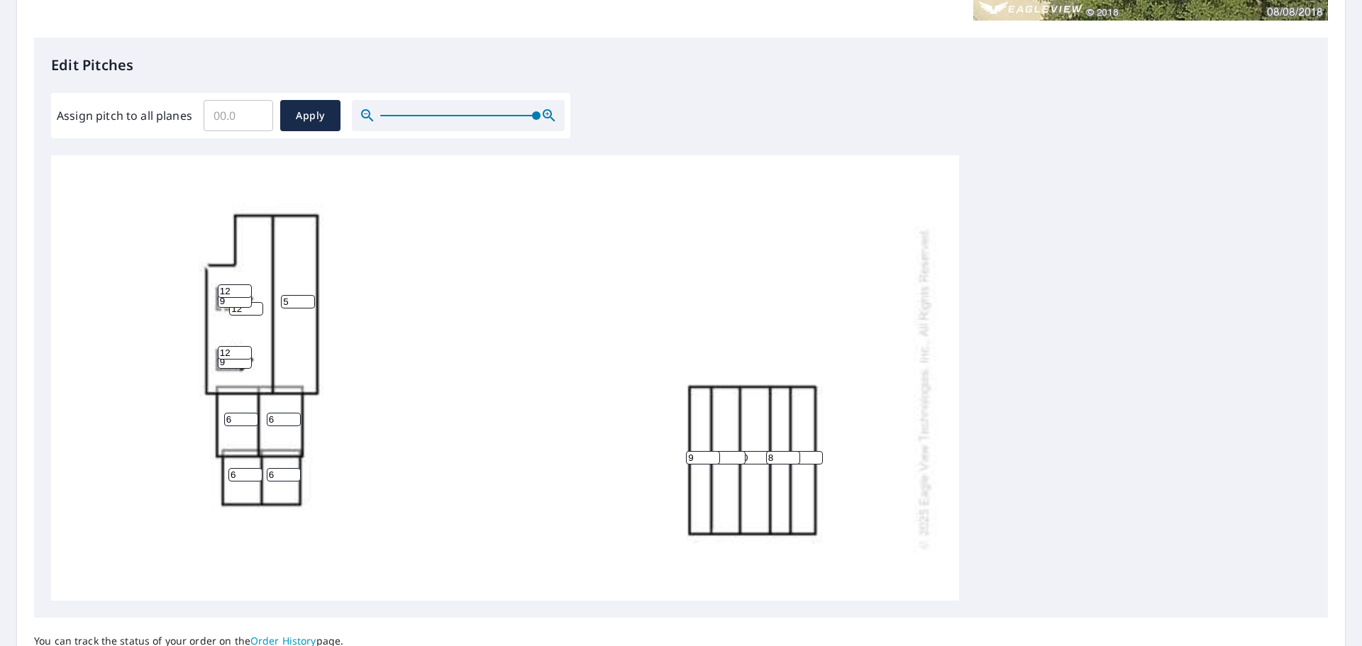
click at [713, 460] on input "9" at bounding box center [703, 457] width 34 height 13
click at [737, 462] on input "2" at bounding box center [729, 457] width 34 height 13
click at [737, 462] on input "3" at bounding box center [729, 457] width 34 height 13
type input "4"
click at [737, 462] on input "4" at bounding box center [729, 457] width 34 height 13
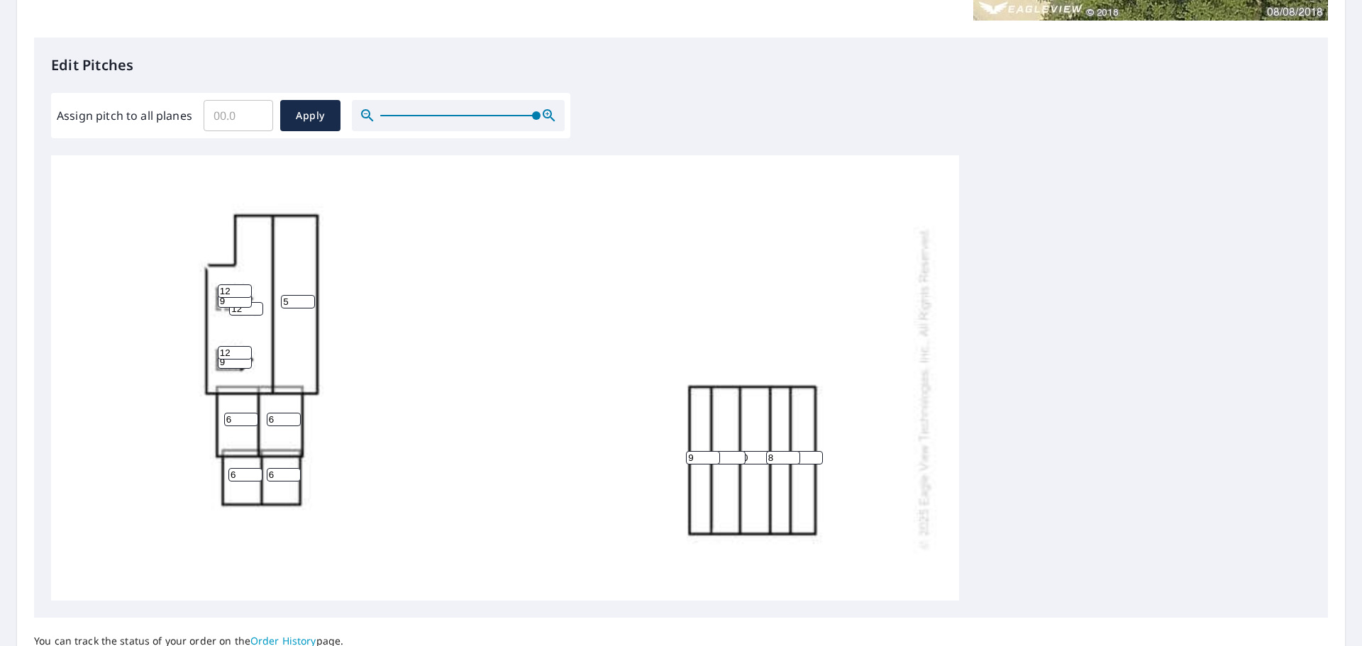
click at [729, 465] on input "4" at bounding box center [729, 457] width 34 height 13
drag, startPoint x: 729, startPoint y: 466, endPoint x: 681, endPoint y: 465, distance: 47.5
click at [681, 465] on div "12 5 0 4 0 9 6 8 6 6 6 9 12 9 12" at bounding box center [505, 388] width 908 height 891
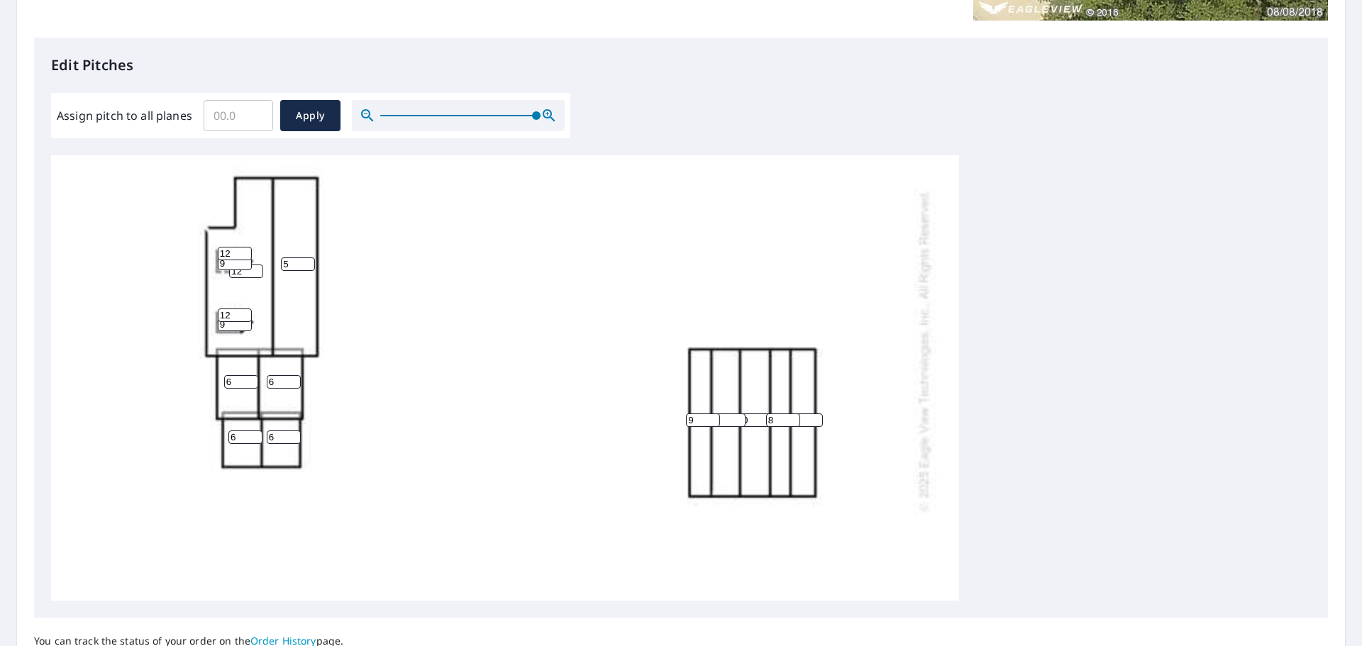
scroll to position [248, 0]
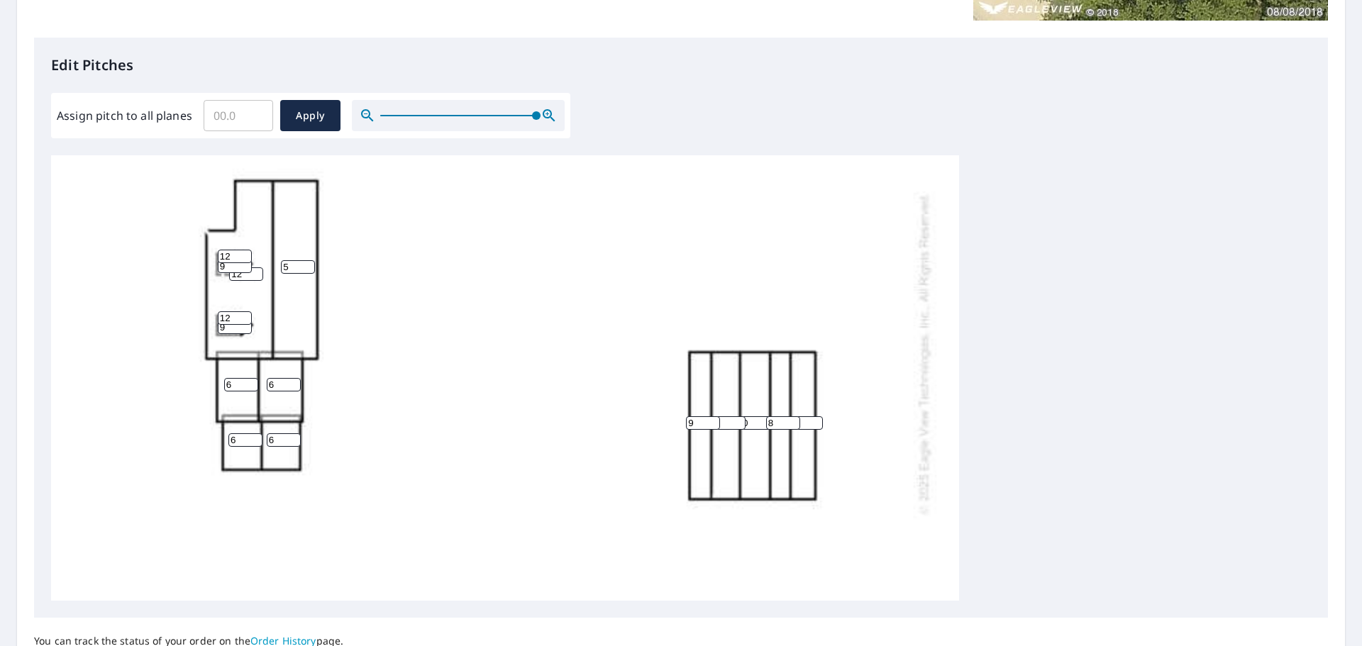
click at [726, 430] on input "4" at bounding box center [729, 422] width 34 height 13
type input "6"
click at [853, 363] on div "12 5 0 6 0 9 6 8 6 6 6 9 12 9 12" at bounding box center [505, 353] width 908 height 891
click at [756, 430] on input "0" at bounding box center [758, 422] width 34 height 13
drag, startPoint x: 756, startPoint y: 431, endPoint x: 731, endPoint y: 435, distance: 25.1
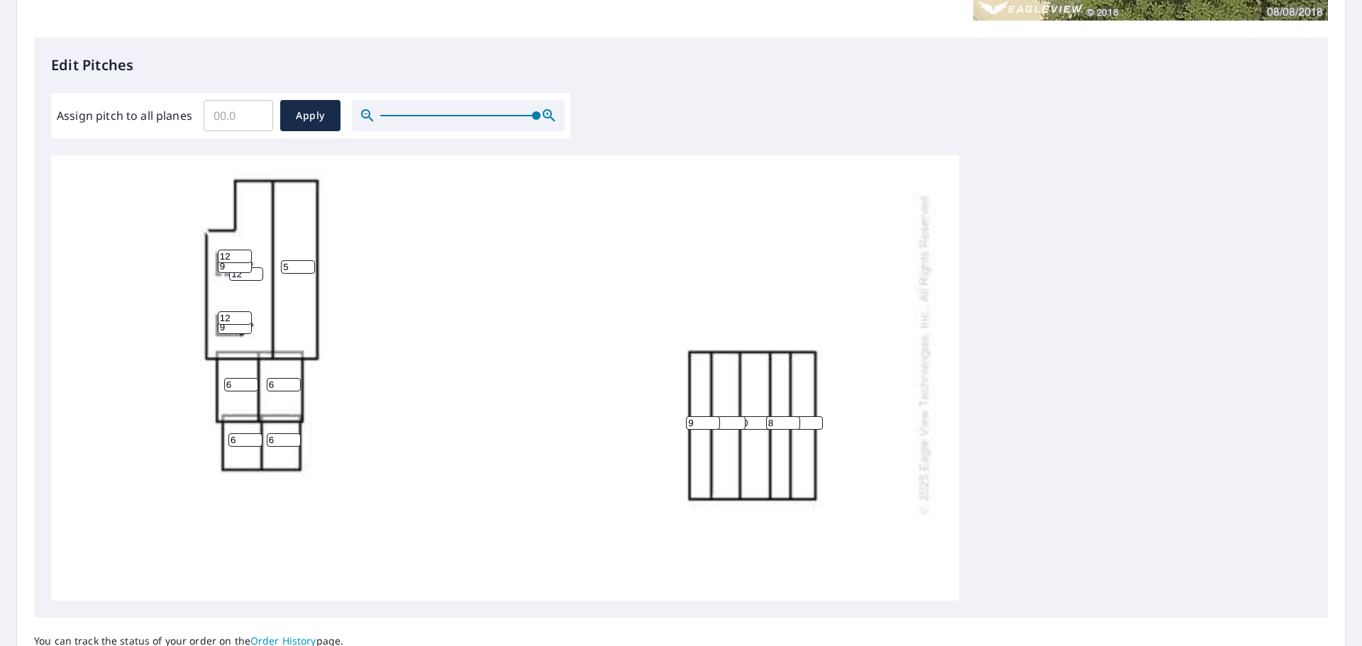
click at [731, 435] on div "12 5 0 6 0 9 6 8 6 6 6 9 12 9 12" at bounding box center [505, 353] width 908 height 891
type input "3"
click at [817, 517] on div "12 5 3 6 0 9 6 8 6 6 6 9 12 9 12" at bounding box center [505, 353] width 908 height 891
drag, startPoint x: 783, startPoint y: 433, endPoint x: 768, endPoint y: 431, distance: 15.0
click at [768, 430] on input "8" at bounding box center [783, 422] width 34 height 13
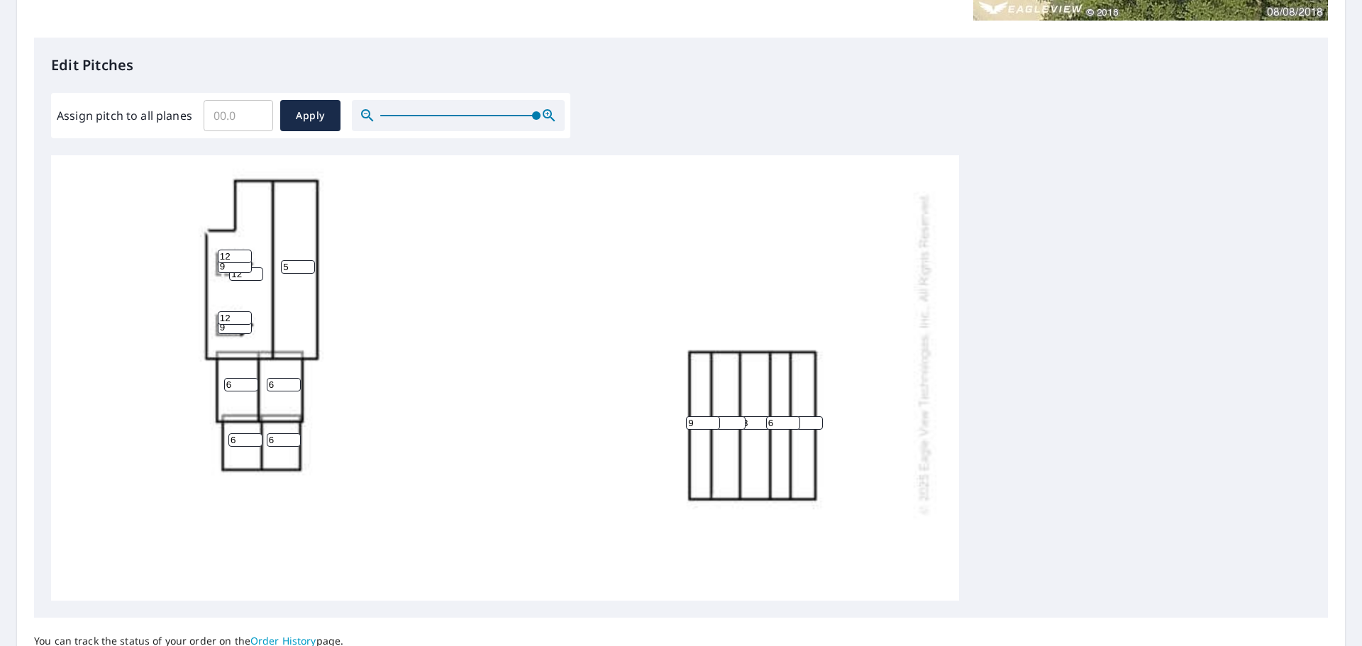
type input "6"
click at [816, 427] on input "1" at bounding box center [806, 422] width 34 height 13
click at [816, 427] on input "2" at bounding box center [806, 422] width 34 height 13
click at [815, 430] on input "1" at bounding box center [806, 422] width 34 height 13
click at [815, 430] on input "0" at bounding box center [806, 422] width 34 height 13
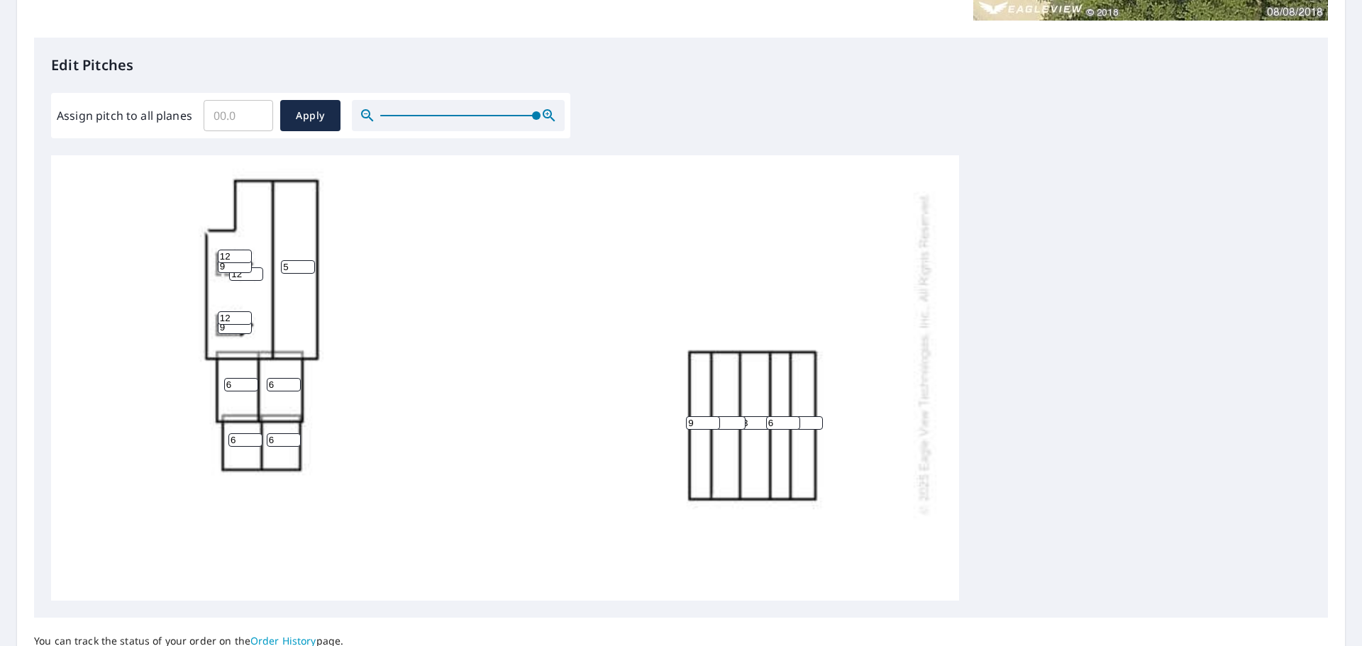
click at [806, 429] on input "0" at bounding box center [806, 422] width 34 height 13
click at [802, 430] on input "0" at bounding box center [806, 422] width 34 height 13
drag, startPoint x: 811, startPoint y: 428, endPoint x: 794, endPoint y: 432, distance: 17.6
click at [794, 430] on input "0" at bounding box center [806, 422] width 34 height 13
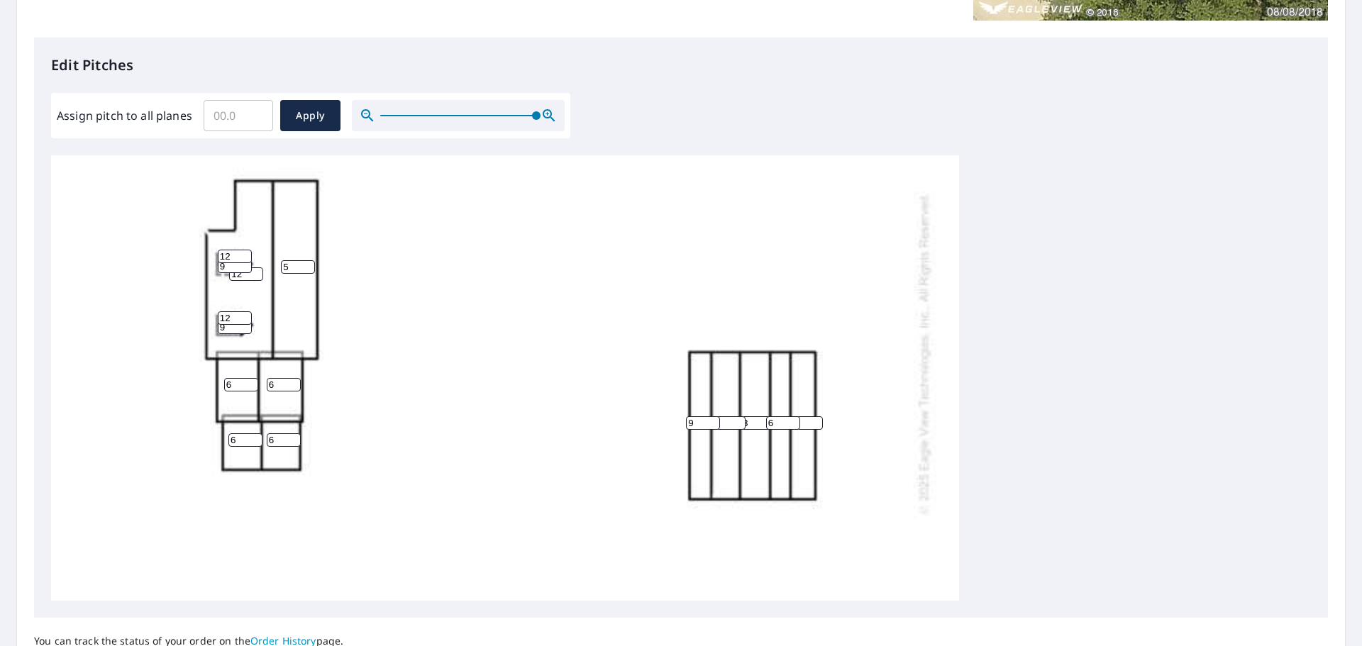
drag, startPoint x: 809, startPoint y: 425, endPoint x: 799, endPoint y: 430, distance: 11.1
click at [799, 430] on div "12 5 3 6 0 9 6 6 6 6 6 9 12 9 12" at bounding box center [505, 353] width 908 height 891
type input "09"
drag, startPoint x: 743, startPoint y: 548, endPoint x: 748, endPoint y: 553, distance: 7.5
click at [747, 517] on div "12 5 3 6 09 9 6 6 6 6 6 9 12 9 12" at bounding box center [505, 353] width 908 height 891
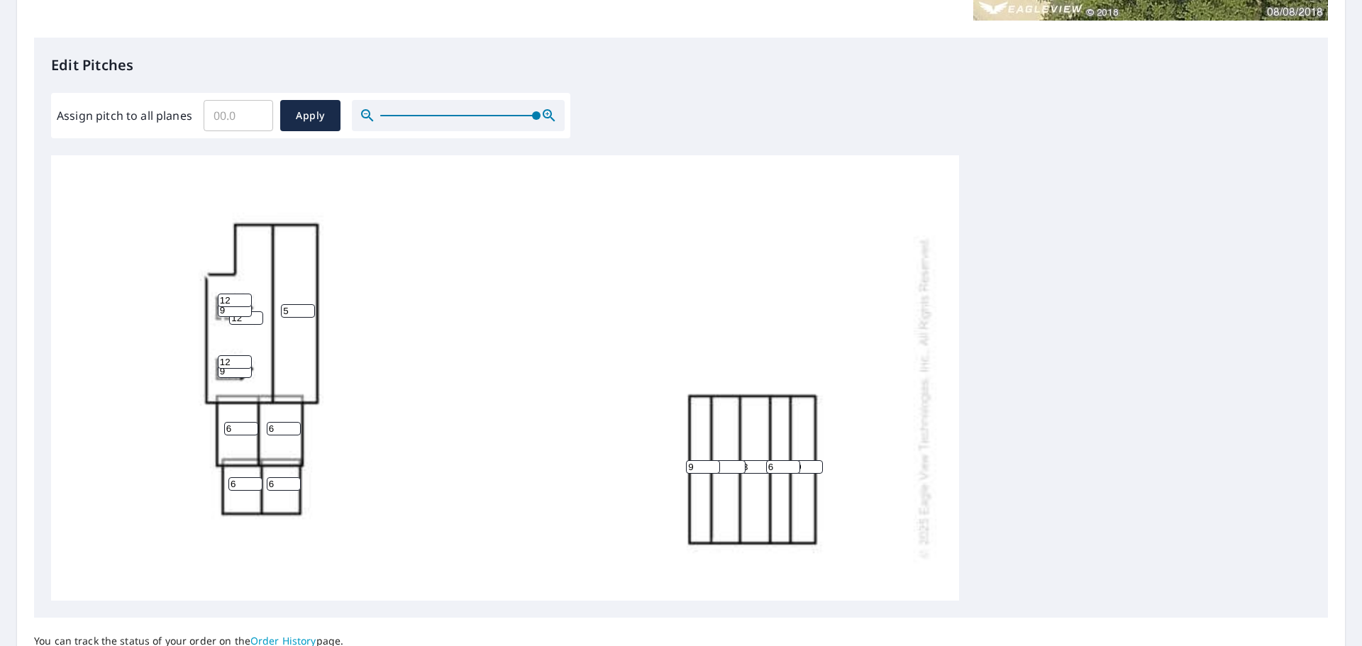
scroll to position [106, 0]
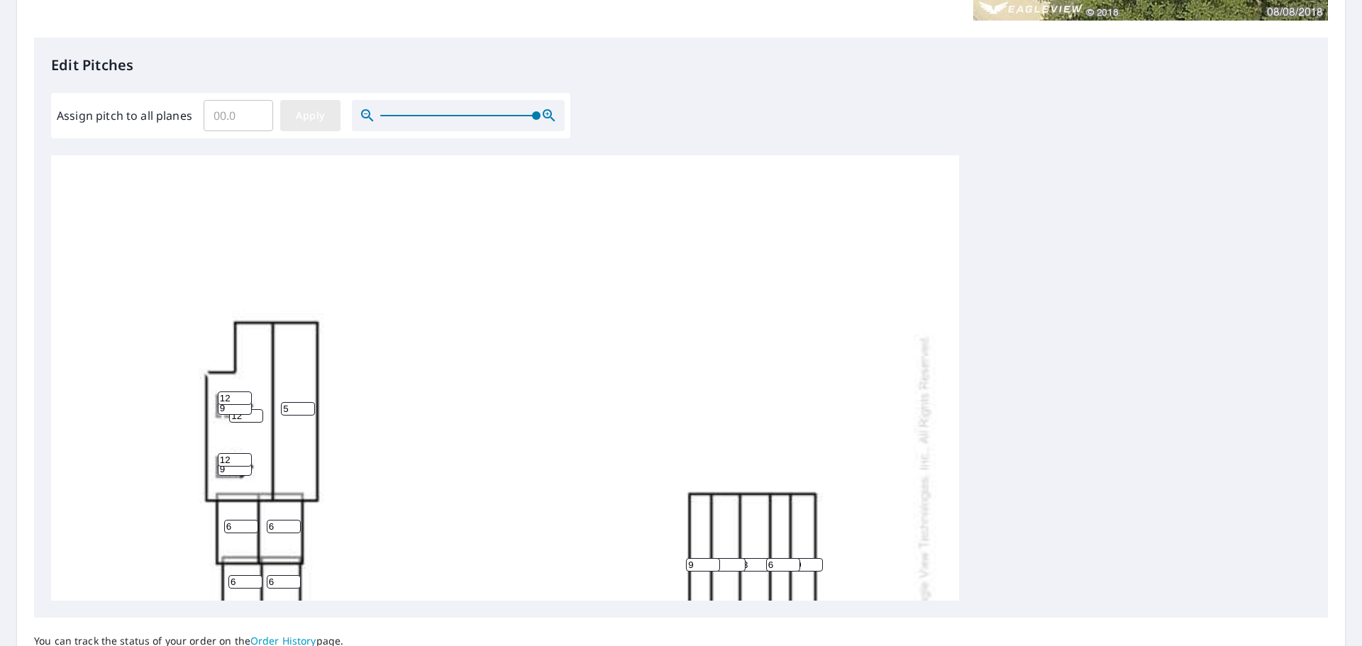
click at [310, 117] on span "Apply" at bounding box center [311, 116] width 38 height 18
click at [316, 114] on span "Apply" at bounding box center [311, 116] width 38 height 18
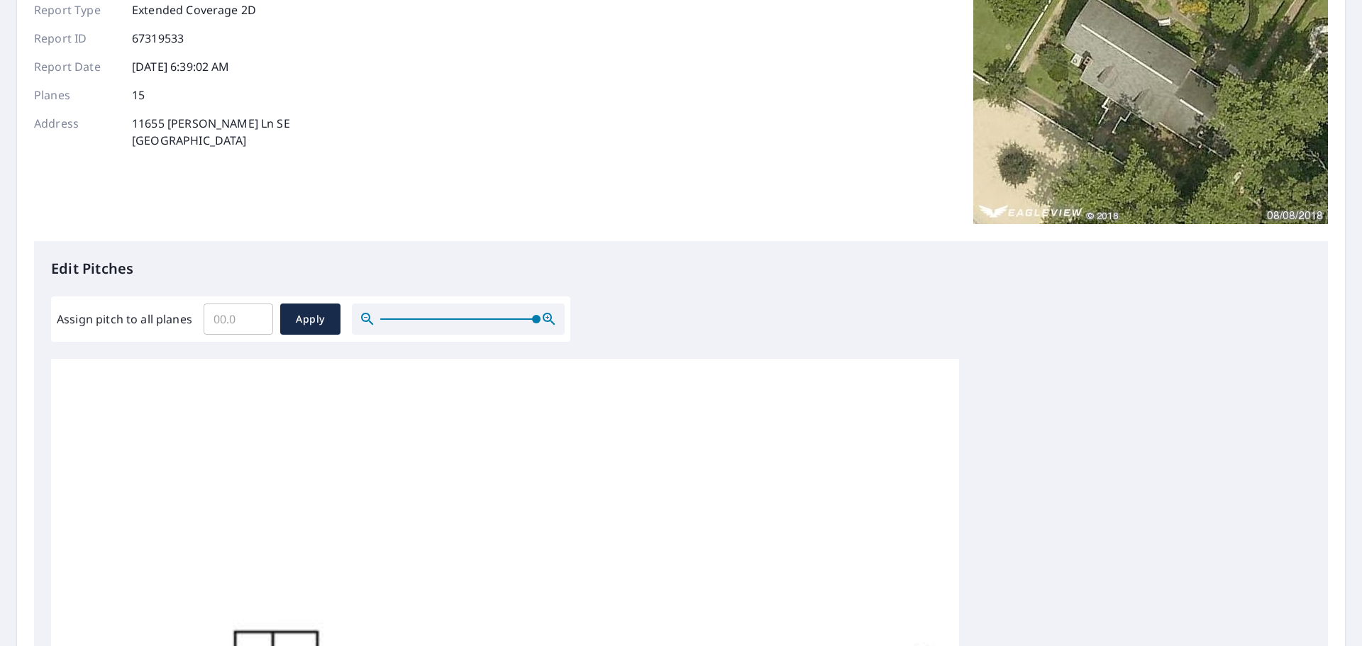
scroll to position [142, 0]
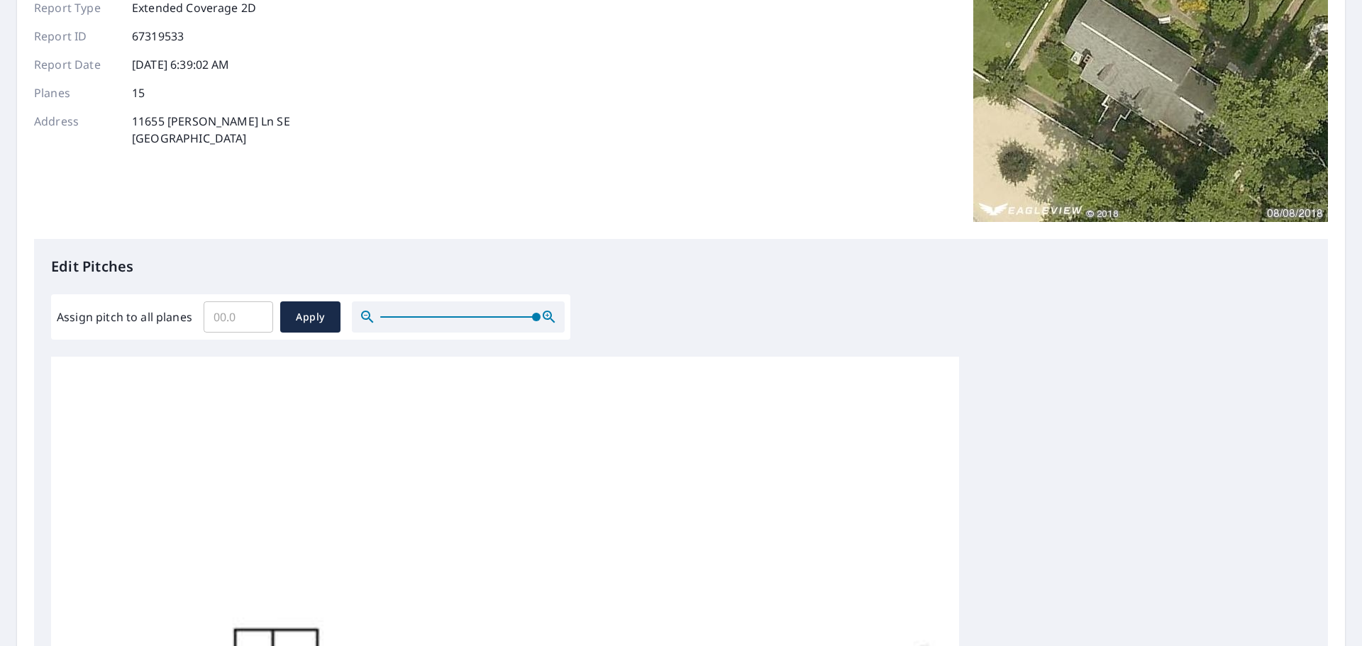
click at [226, 321] on input "Assign pitch to all planes" at bounding box center [239, 317] width 70 height 40
type input "10"
click at [319, 314] on span "Apply" at bounding box center [311, 318] width 38 height 18
type input "10"
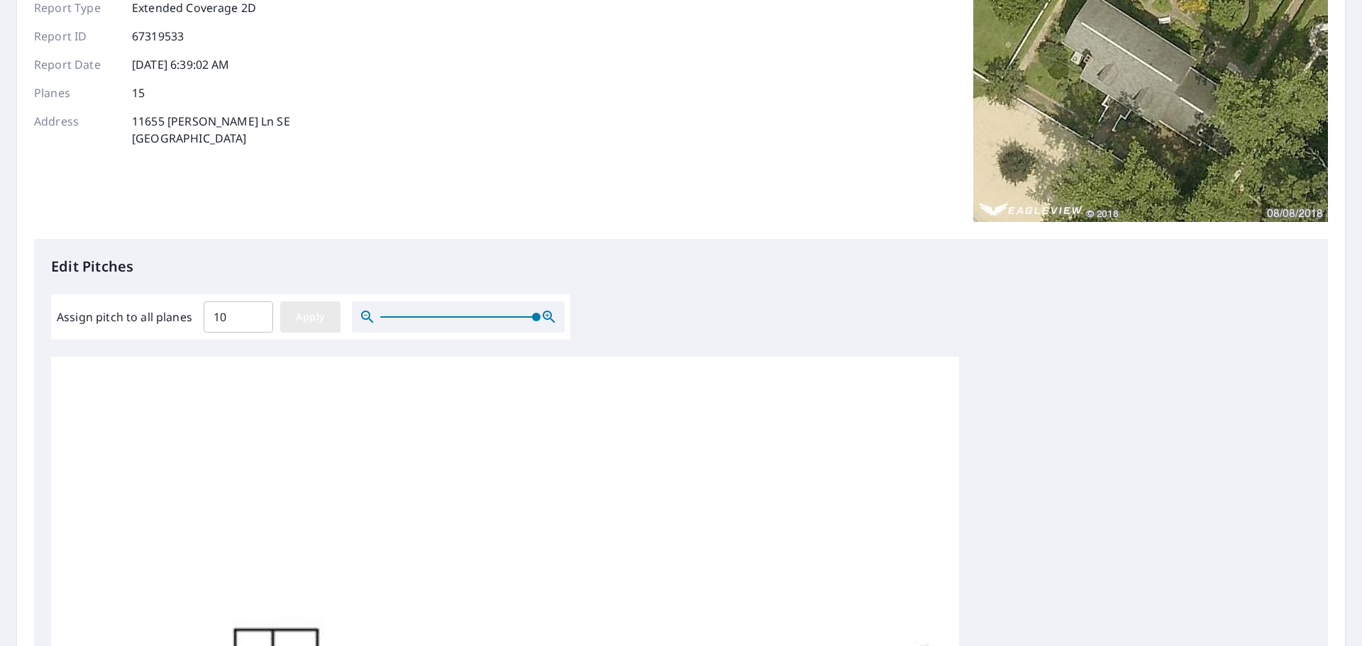
type input "10"
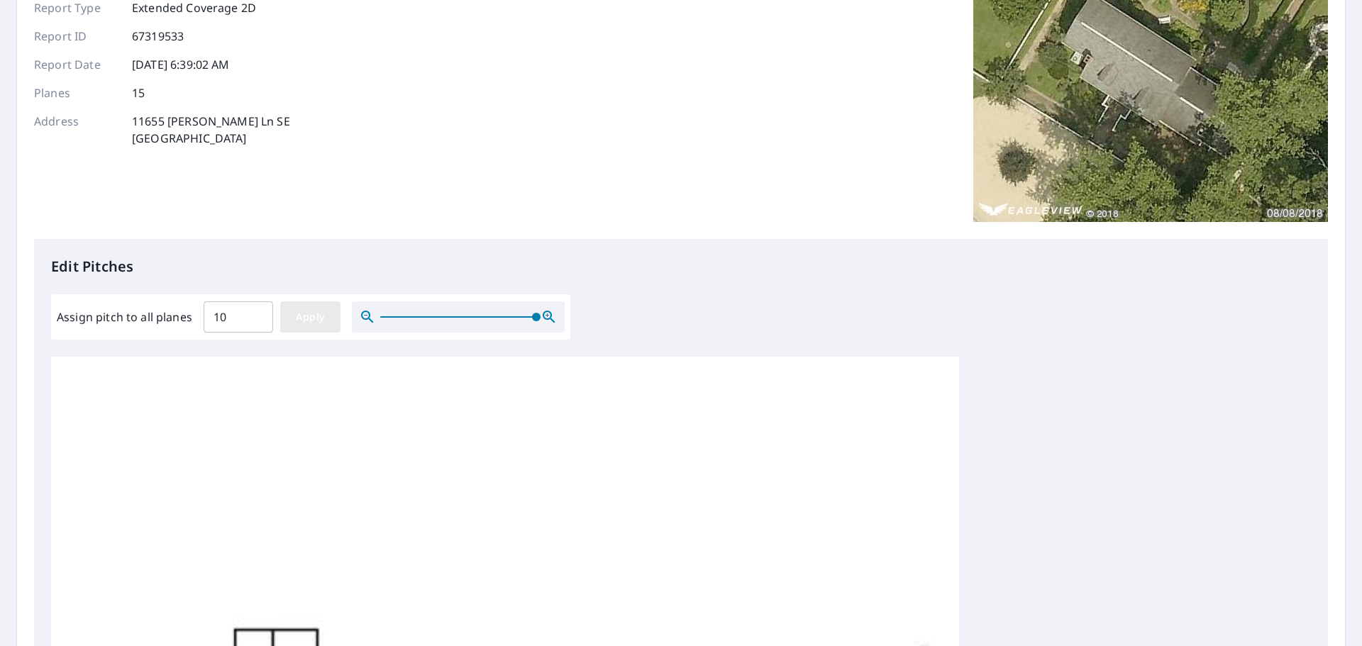
type input "10"
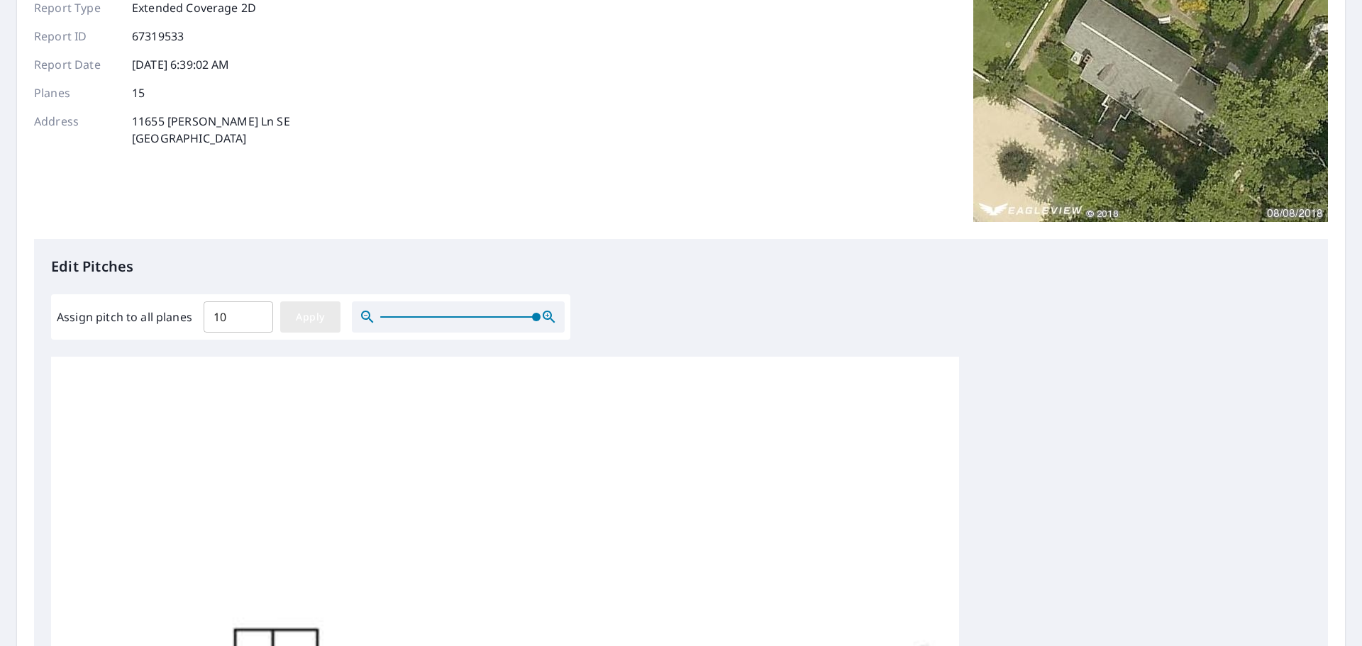
type input "10"
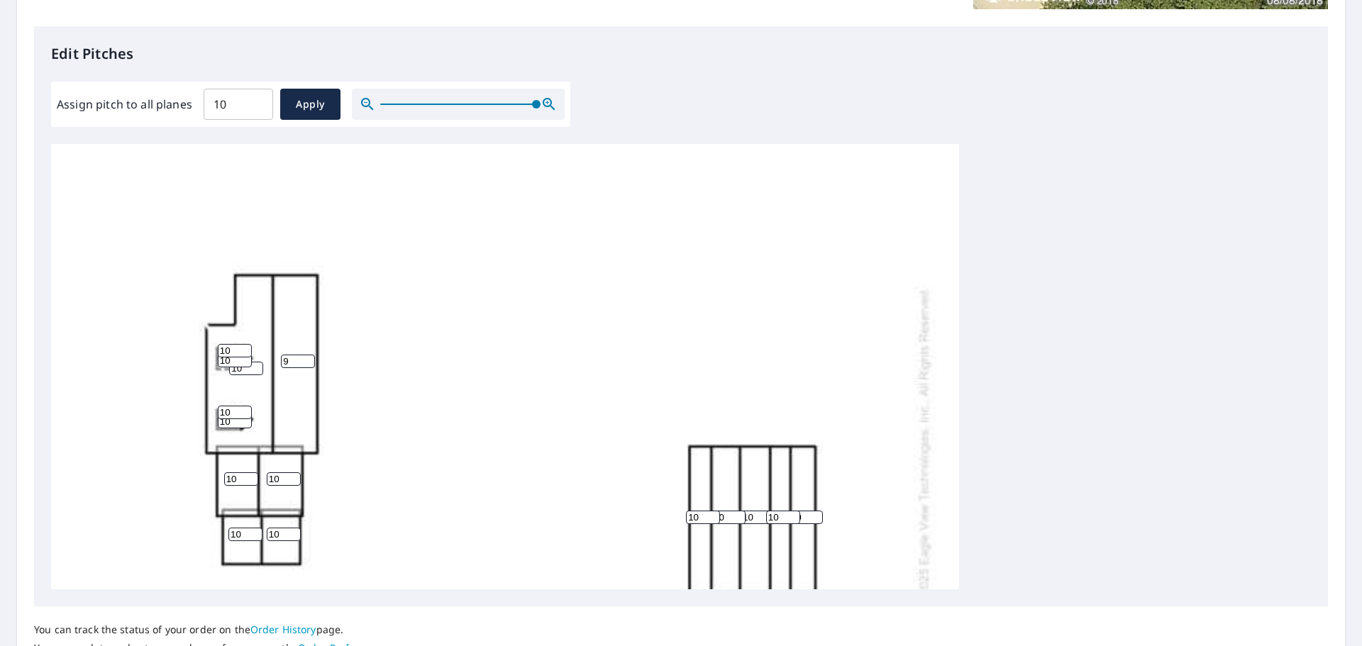
click at [309, 368] on input "9" at bounding box center [298, 361] width 34 height 13
click at [309, 368] on input "8" at bounding box center [298, 361] width 34 height 13
click at [309, 368] on input "6" at bounding box center [298, 361] width 34 height 13
type input "5"
click at [309, 368] on input "5" at bounding box center [298, 361] width 34 height 13
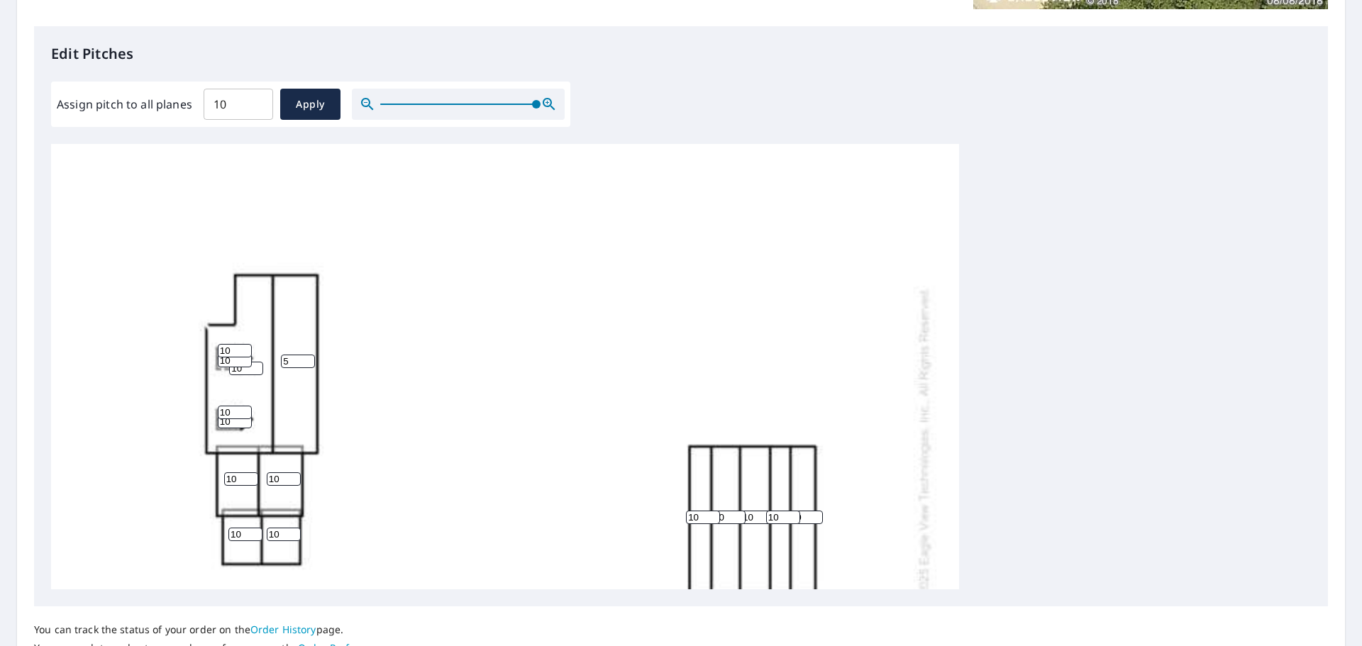
click at [468, 408] on div "10 5 10 10 10 10 10 10 10 10 10 10 10 10 10" at bounding box center [505, 447] width 908 height 891
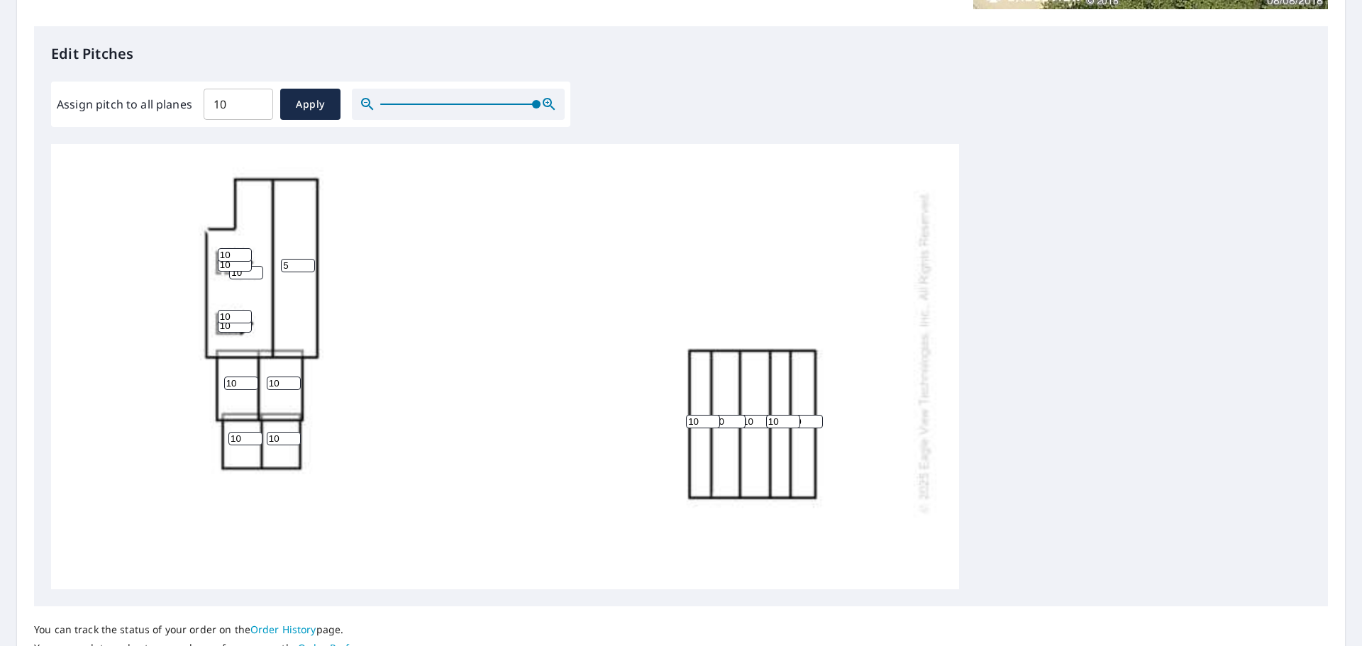
scroll to position [213, 0]
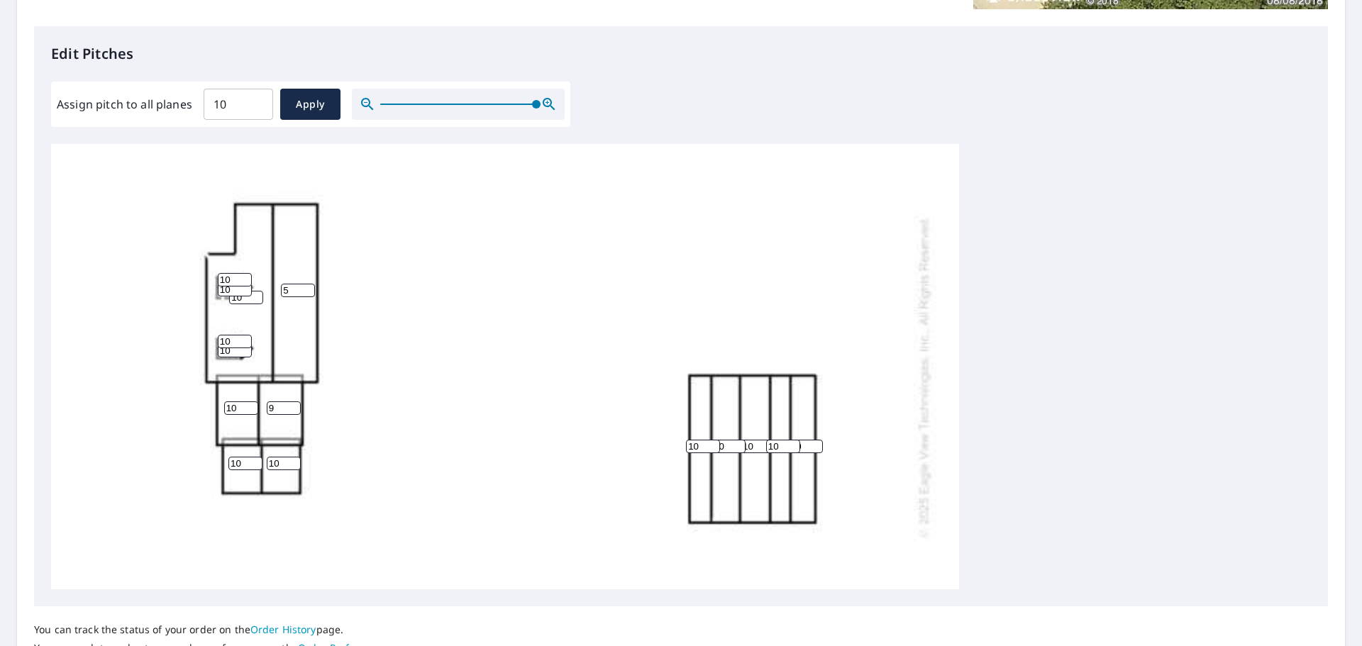
click at [290, 415] on input "9" at bounding box center [284, 408] width 34 height 13
click at [290, 415] on input "8" at bounding box center [284, 408] width 34 height 13
click at [290, 415] on input "7" at bounding box center [284, 408] width 34 height 13
type input "6"
click at [290, 415] on input "6" at bounding box center [284, 408] width 34 height 13
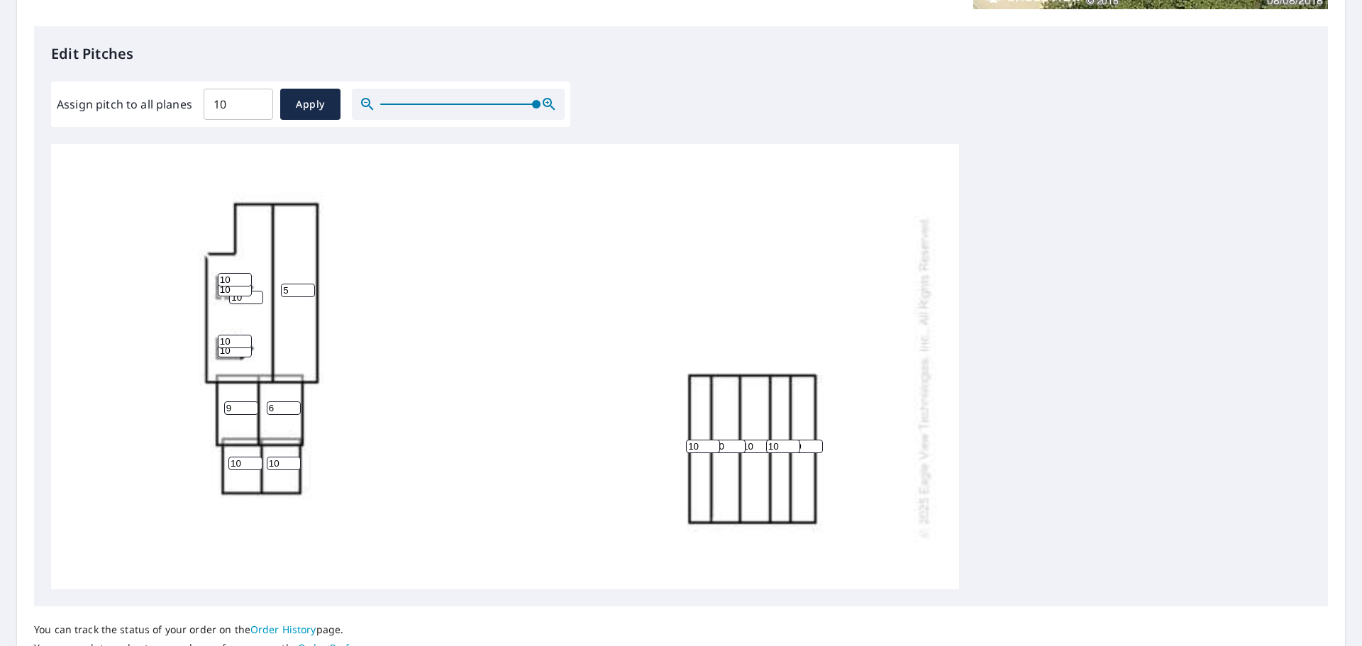
click at [249, 415] on input "9" at bounding box center [241, 408] width 34 height 13
click at [249, 415] on input "8" at bounding box center [241, 408] width 34 height 13
click at [249, 415] on input "7" at bounding box center [241, 408] width 34 height 13
type input "6"
click at [249, 415] on input "6" at bounding box center [241, 408] width 34 height 13
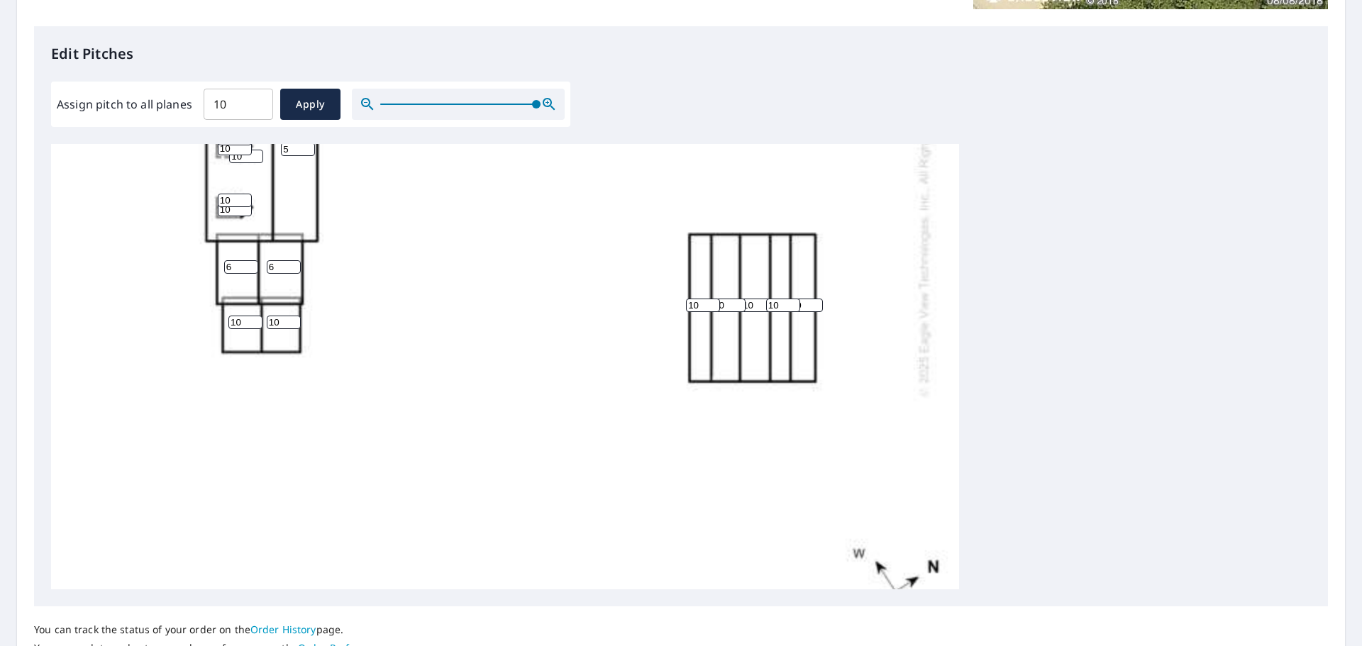
scroll to position [355, 0]
click at [292, 329] on input "9" at bounding box center [284, 321] width 34 height 13
click at [292, 329] on input "8" at bounding box center [284, 321] width 34 height 13
click at [292, 329] on input "7" at bounding box center [284, 321] width 34 height 13
type input "6"
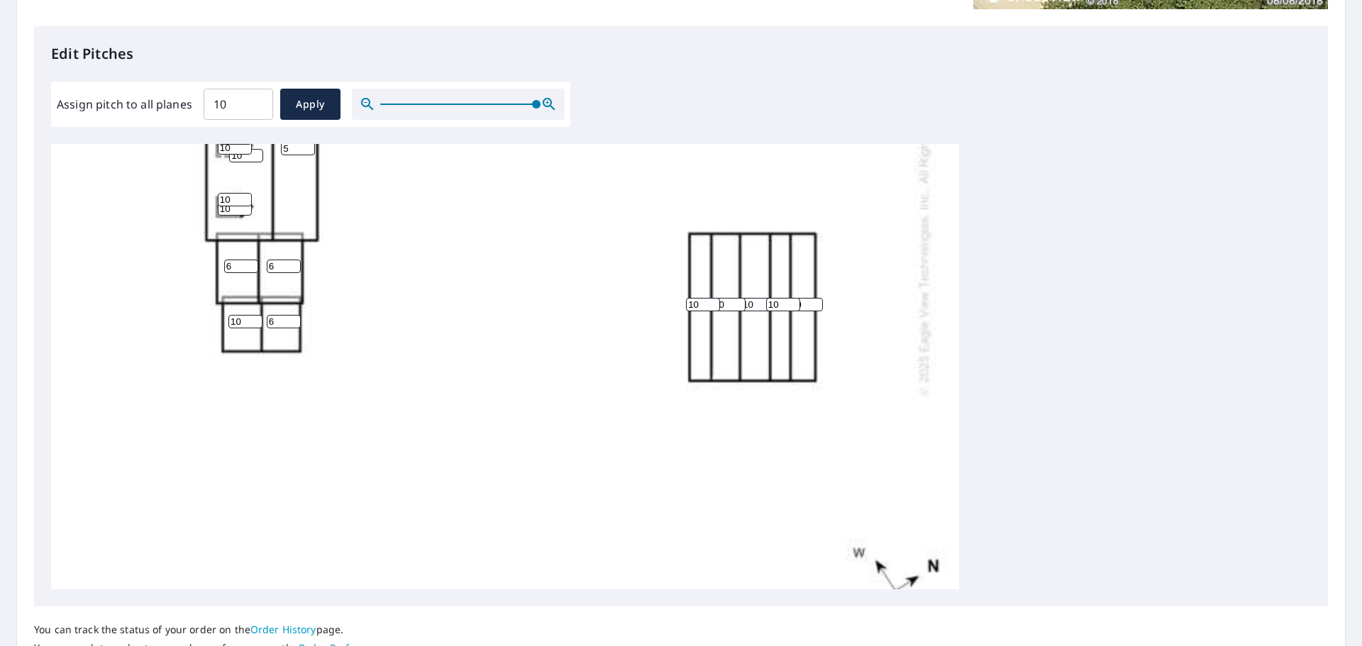
click at [292, 329] on input "6" at bounding box center [284, 321] width 34 height 13
click at [255, 329] on input "9" at bounding box center [245, 321] width 34 height 13
click at [255, 329] on input "8" at bounding box center [245, 321] width 34 height 13
click at [255, 329] on input "7" at bounding box center [245, 321] width 34 height 13
type input "6"
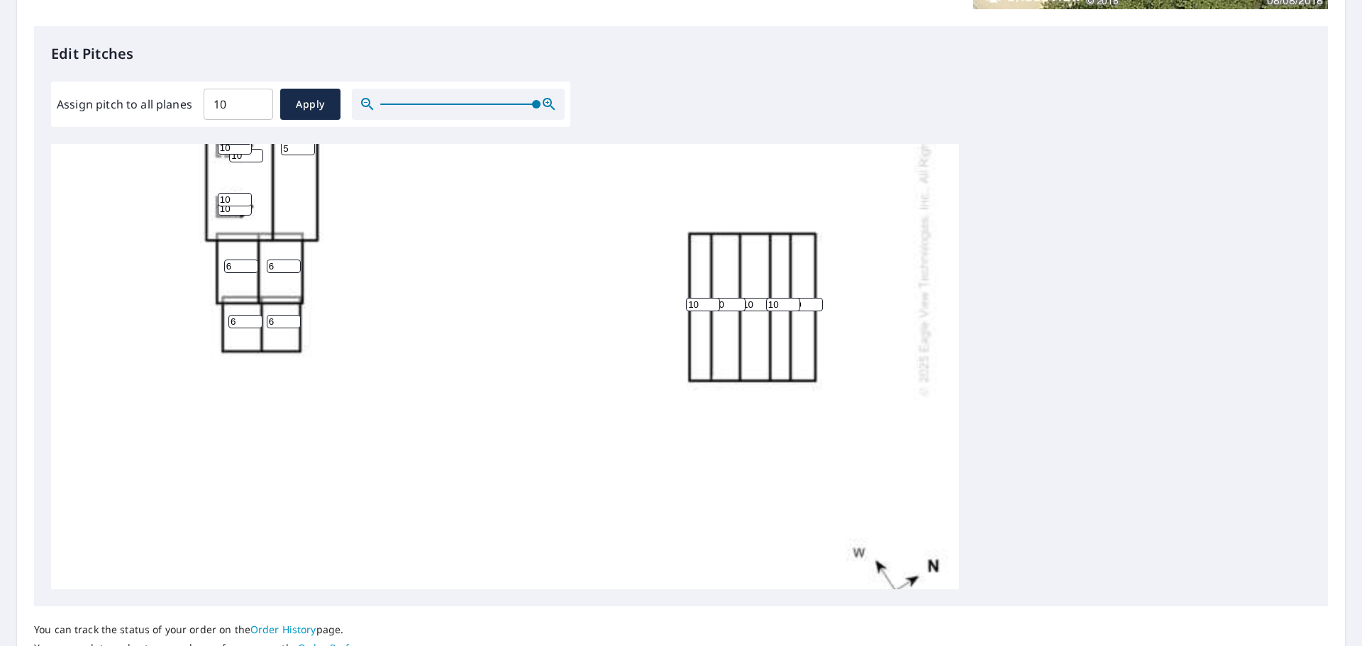
click at [255, 329] on input "6" at bounding box center [245, 321] width 34 height 13
click at [372, 396] on div "10 5 10 10 10 10 6 10 6 6 6 10 10 10 10" at bounding box center [505, 234] width 908 height 891
click at [739, 311] on input "9" at bounding box center [729, 304] width 34 height 13
click at [739, 311] on input "8" at bounding box center [729, 304] width 34 height 13
click at [739, 311] on input "7" at bounding box center [729, 304] width 34 height 13
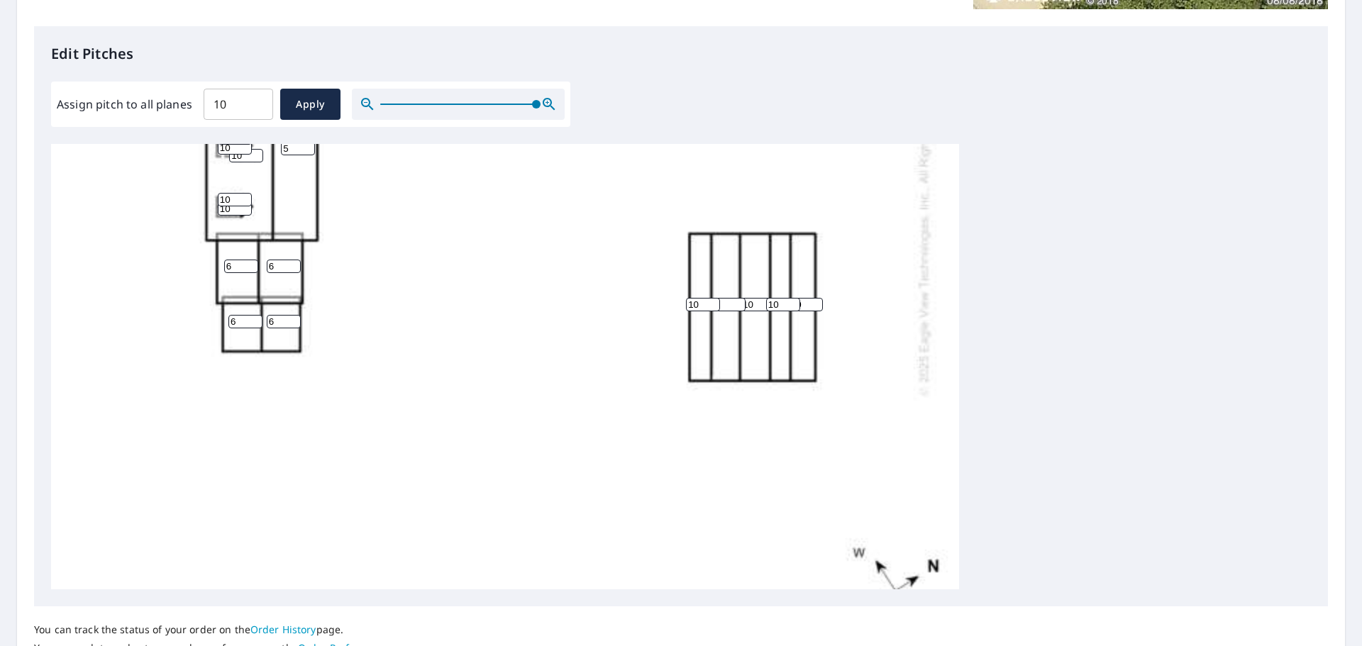
type input "6"
click at [739, 311] on input "6" at bounding box center [729, 304] width 34 height 13
click at [764, 311] on input "9" at bounding box center [758, 304] width 34 height 13
click at [764, 311] on input "8" at bounding box center [758, 304] width 34 height 13
click at [764, 311] on input "7" at bounding box center [758, 304] width 34 height 13
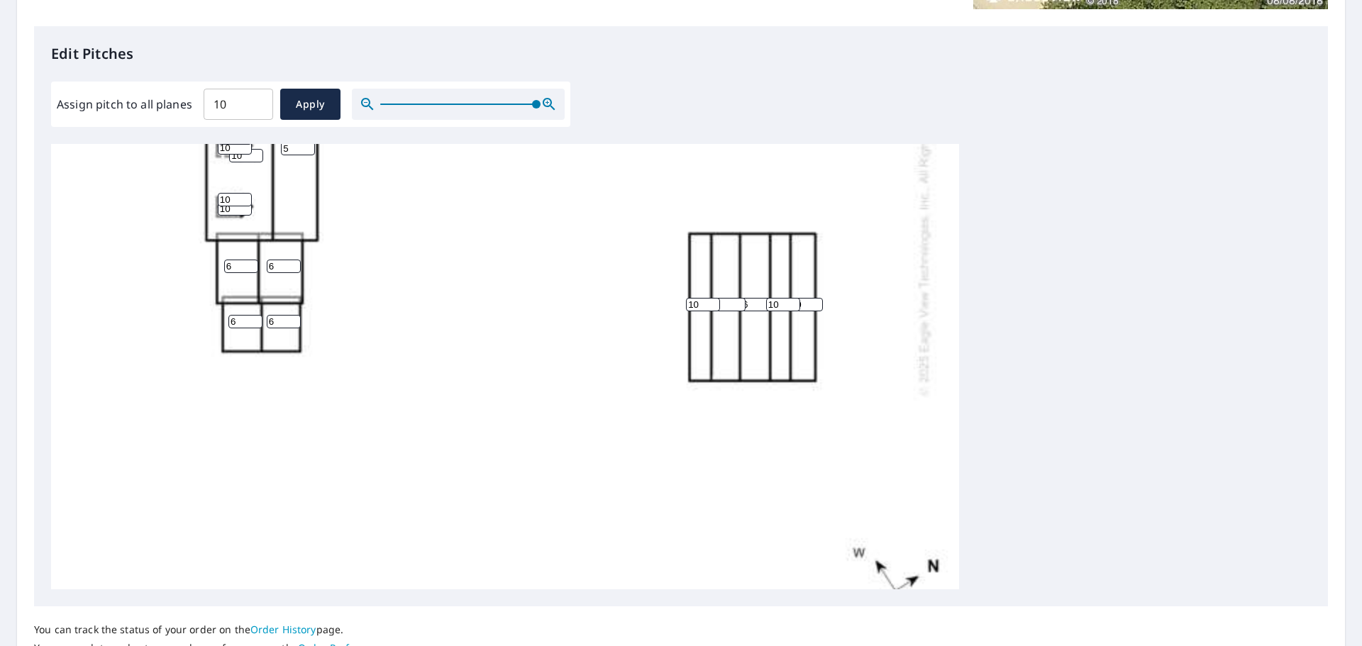
click at [764, 311] on input "6" at bounding box center [758, 304] width 34 height 13
type input "5"
click at [764, 311] on input "5" at bounding box center [758, 304] width 34 height 13
click at [793, 311] on input "9" at bounding box center [783, 304] width 34 height 13
click at [793, 311] on input "8" at bounding box center [783, 304] width 34 height 13
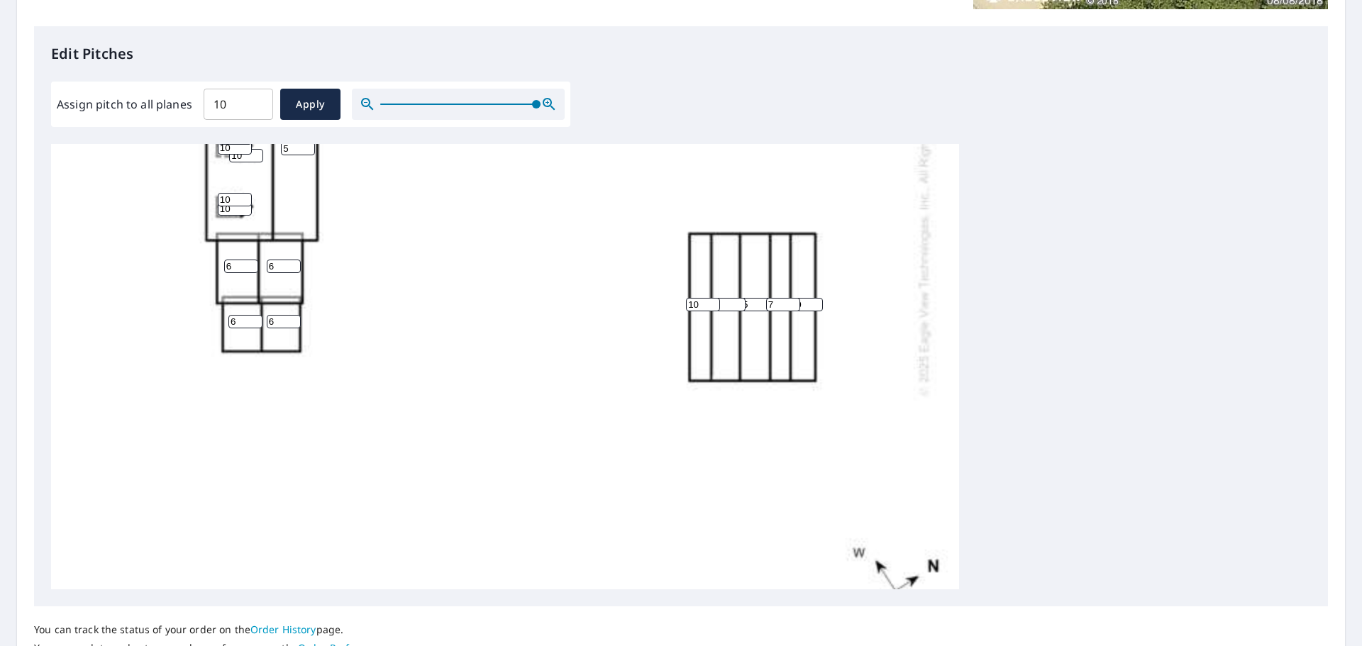
click at [793, 311] on input "7" at bounding box center [783, 304] width 34 height 13
type input "6"
click at [793, 311] on input "6" at bounding box center [783, 304] width 34 height 13
drag, startPoint x: 493, startPoint y: 336, endPoint x: 493, endPoint y: 326, distance: 9.9
click at [493, 334] on div "10 5 5 6 10 10 6 6 6 6 6 10 10 10 10" at bounding box center [505, 234] width 908 height 891
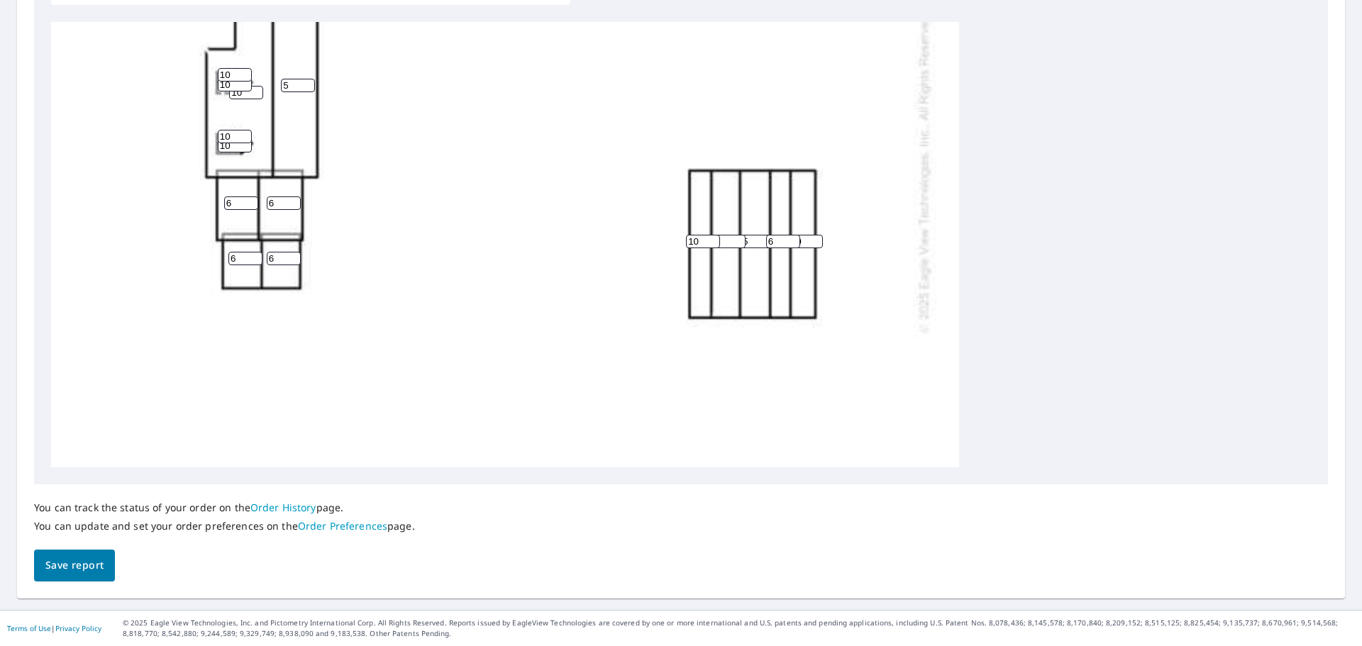
scroll to position [390, 0]
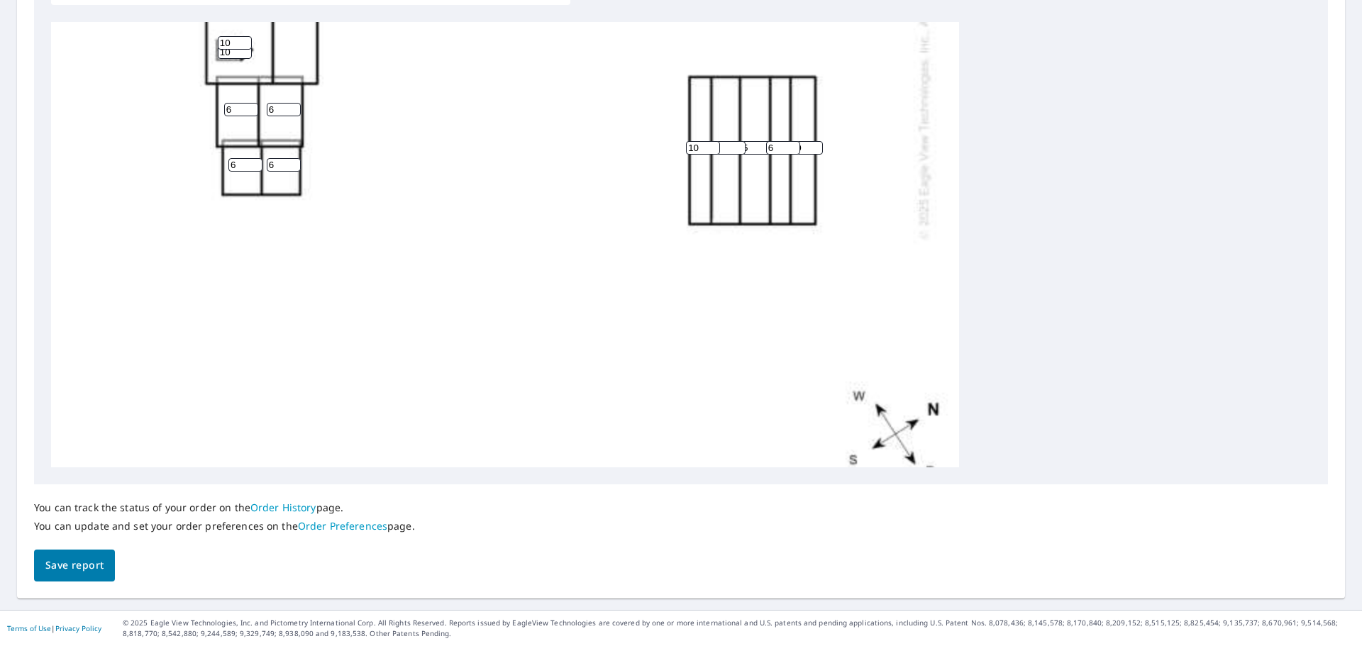
click at [82, 517] on span "Save report" at bounding box center [74, 566] width 58 height 18
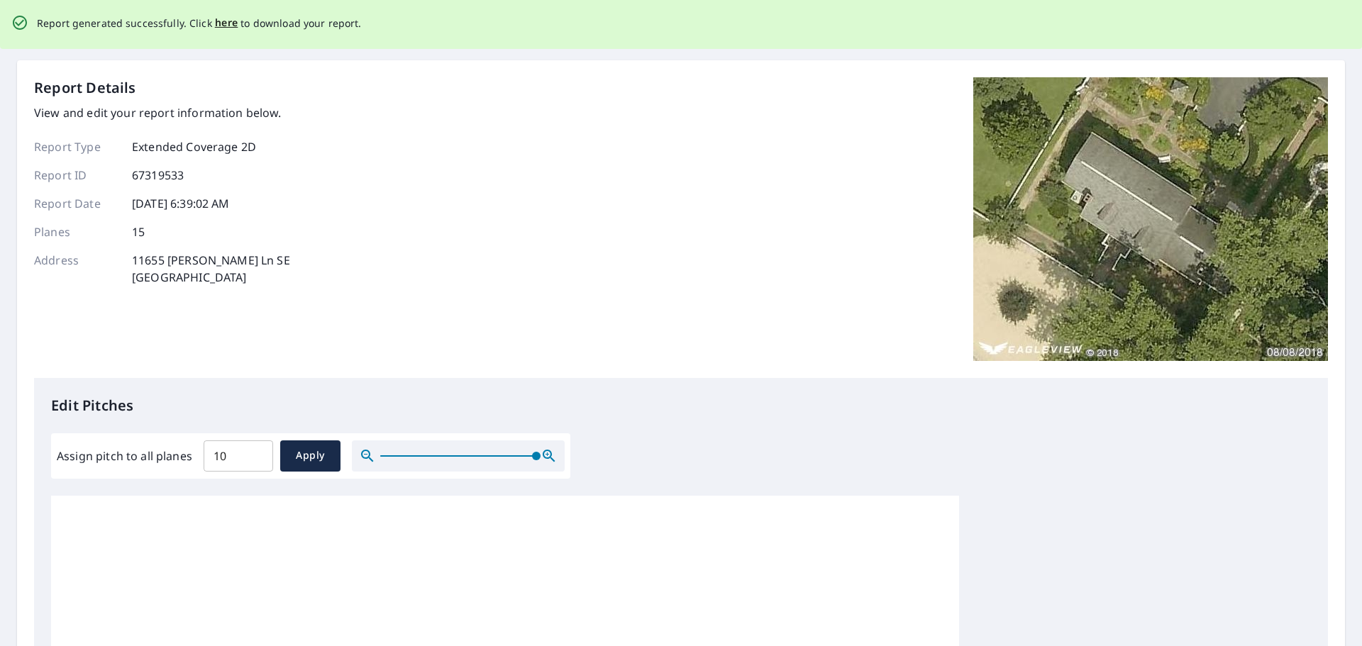
scroll to position [0, 0]
